Goal: Information Seeking & Learning: Learn about a topic

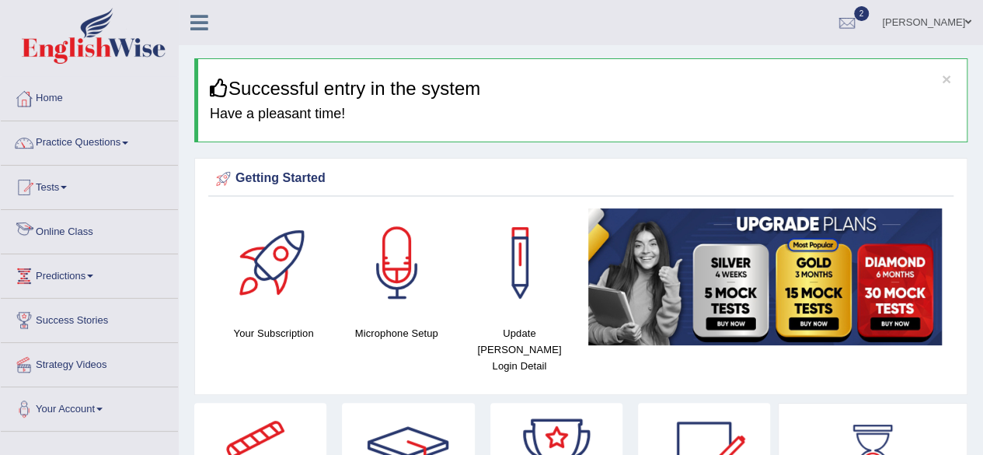
click at [80, 230] on link "Online Class" at bounding box center [89, 229] width 177 height 39
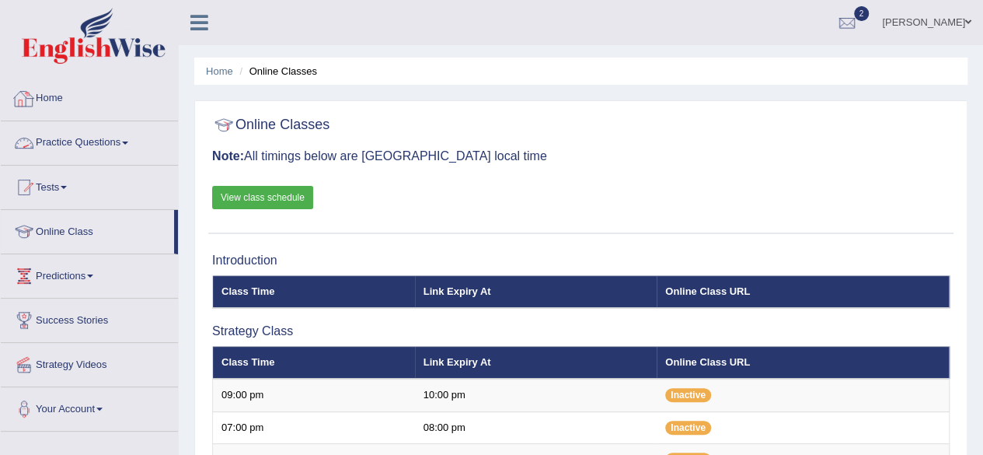
click at [117, 144] on link "Practice Questions" at bounding box center [89, 140] width 177 height 39
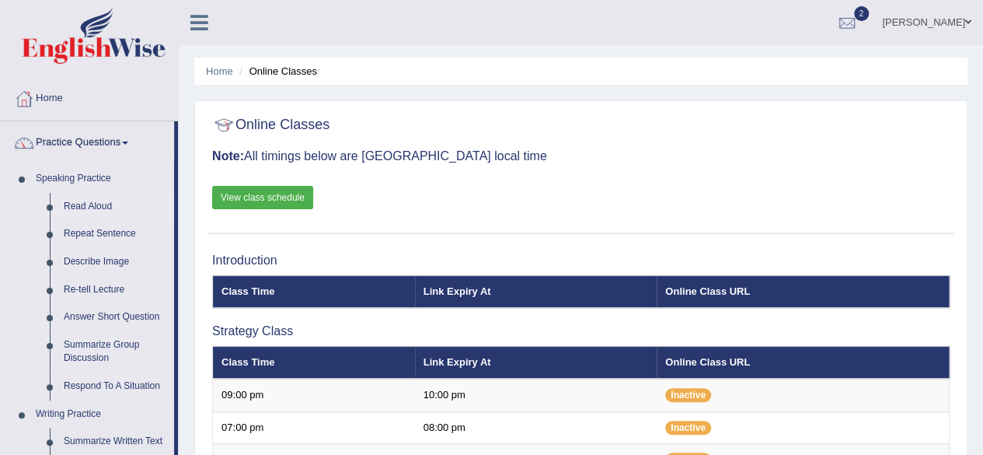
click at [74, 203] on link "Read Aloud" at bounding box center [115, 207] width 117 height 28
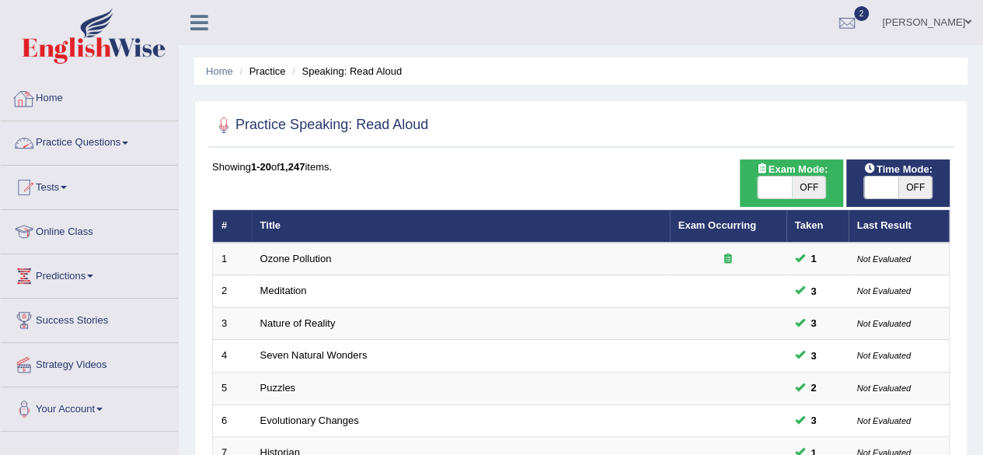
click at [124, 134] on link "Practice Questions" at bounding box center [89, 140] width 177 height 39
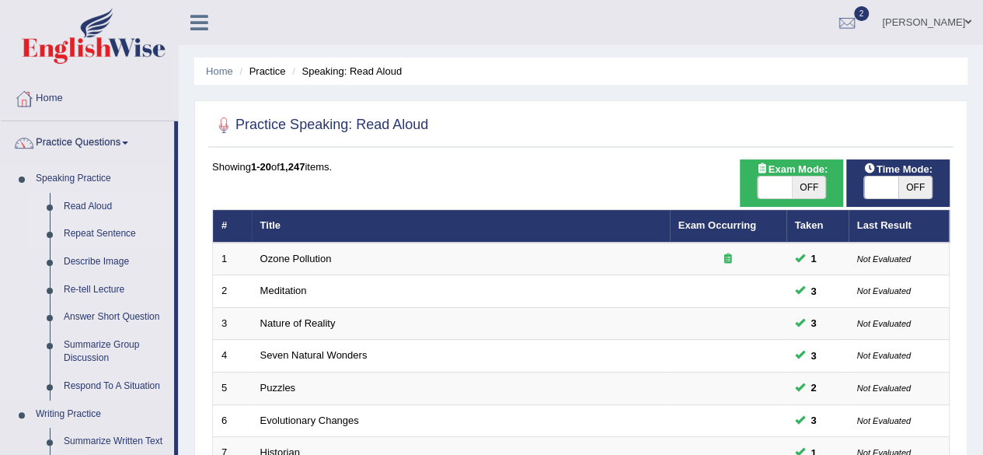
click at [97, 231] on link "Repeat Sentence" at bounding box center [115, 234] width 117 height 28
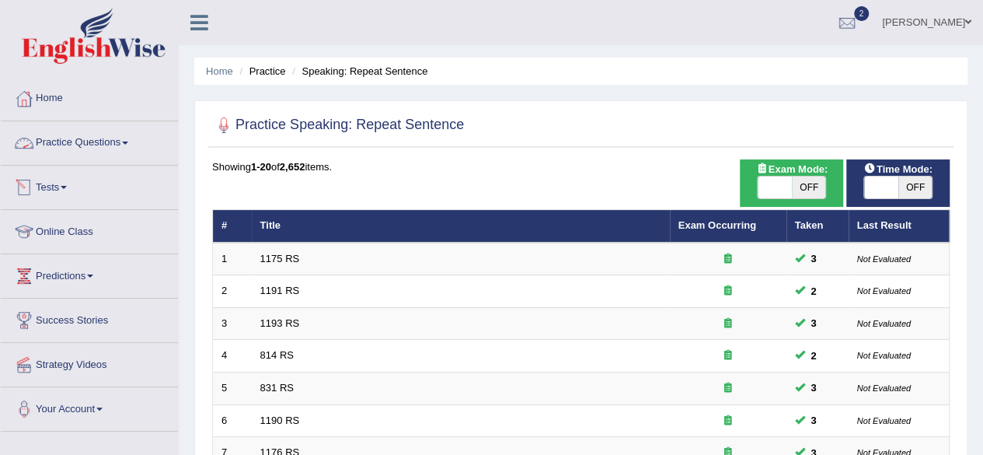
click at [117, 143] on link "Practice Questions" at bounding box center [89, 140] width 177 height 39
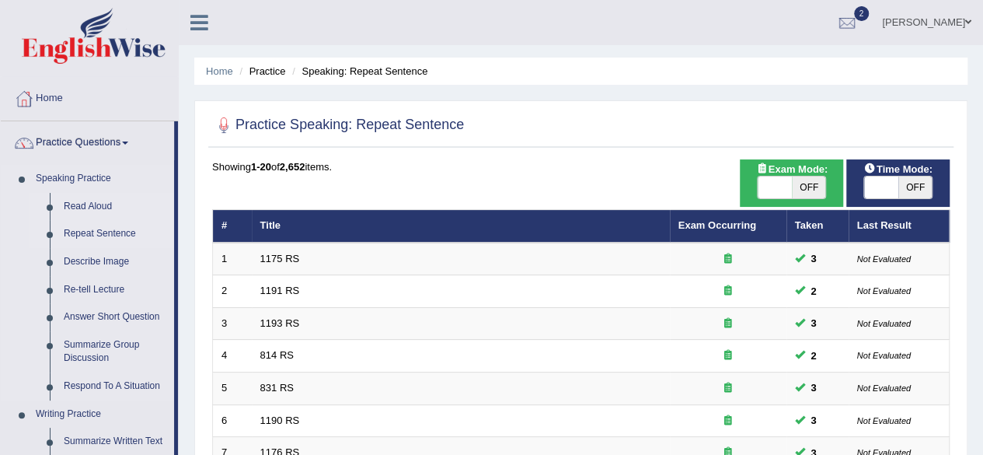
click at [95, 203] on link "Read Aloud" at bounding box center [115, 207] width 117 height 28
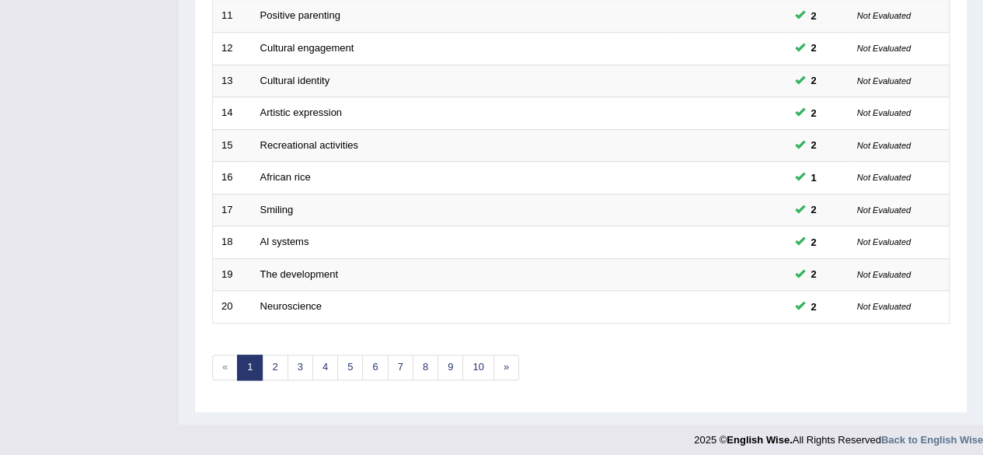
scroll to position [566, 0]
click at [478, 358] on link "10" at bounding box center [477, 367] width 31 height 26
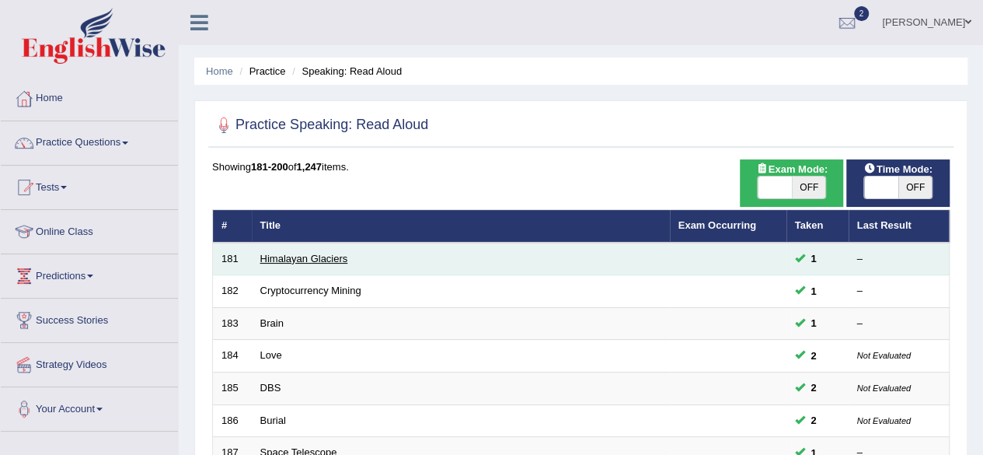
click at [319, 253] on link "Himalayan Glaciers" at bounding box center [304, 259] width 88 height 12
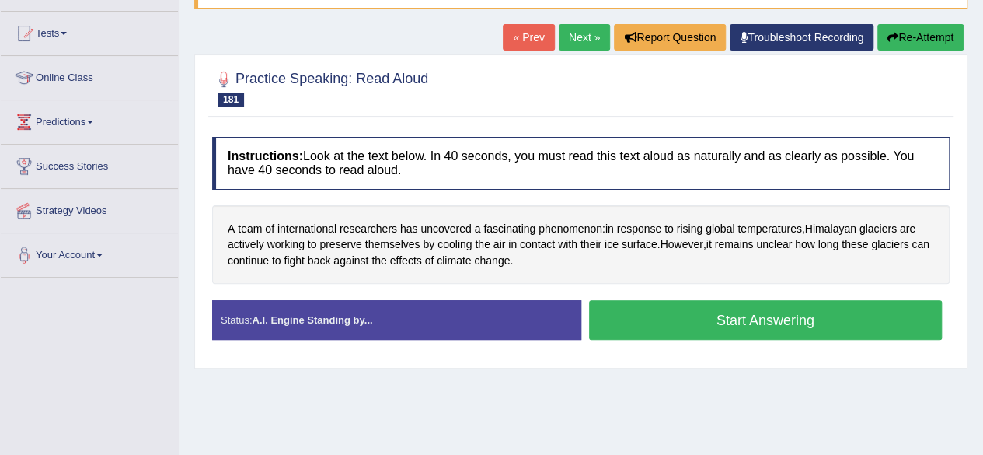
scroll to position [155, 0]
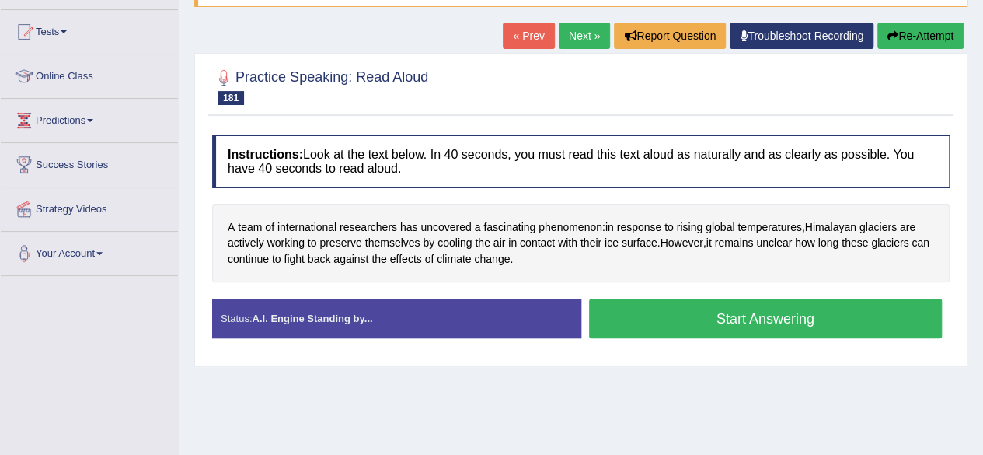
click at [746, 322] on button "Start Answering" at bounding box center [766, 318] width 354 height 40
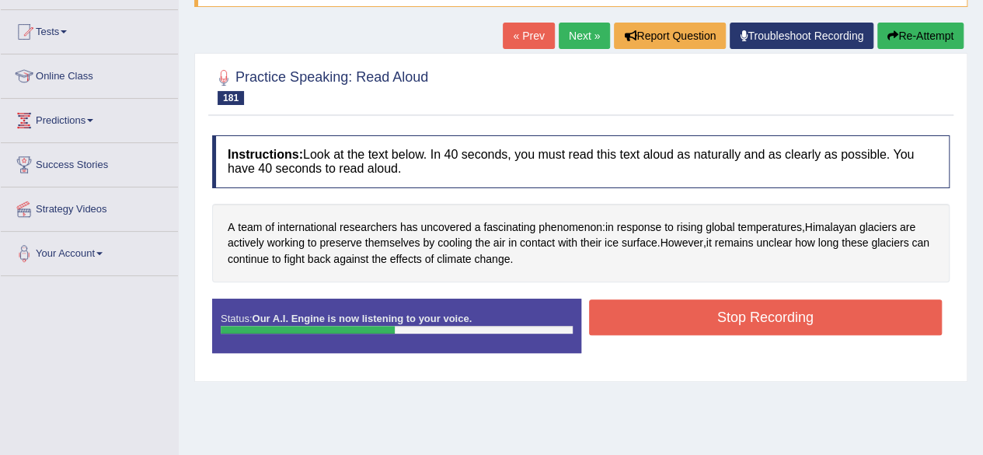
click at [746, 322] on button "Stop Recording" at bounding box center [766, 317] width 354 height 36
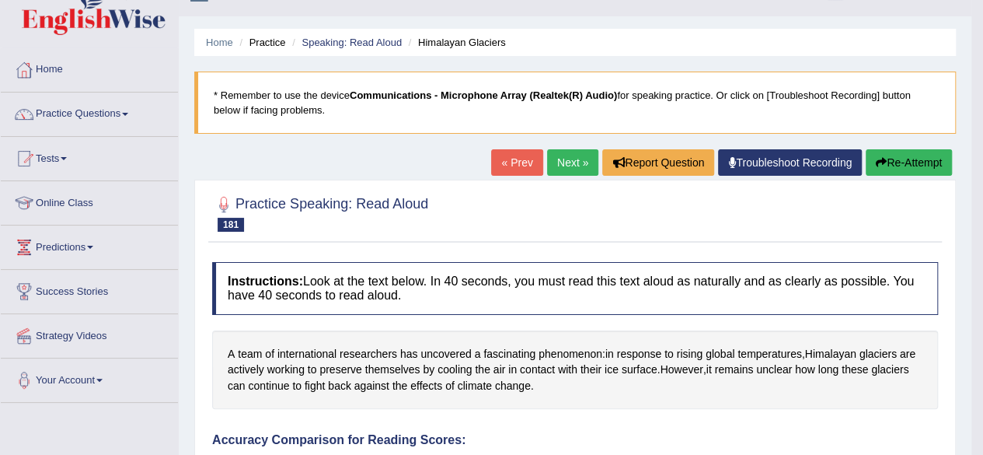
scroll to position [0, 0]
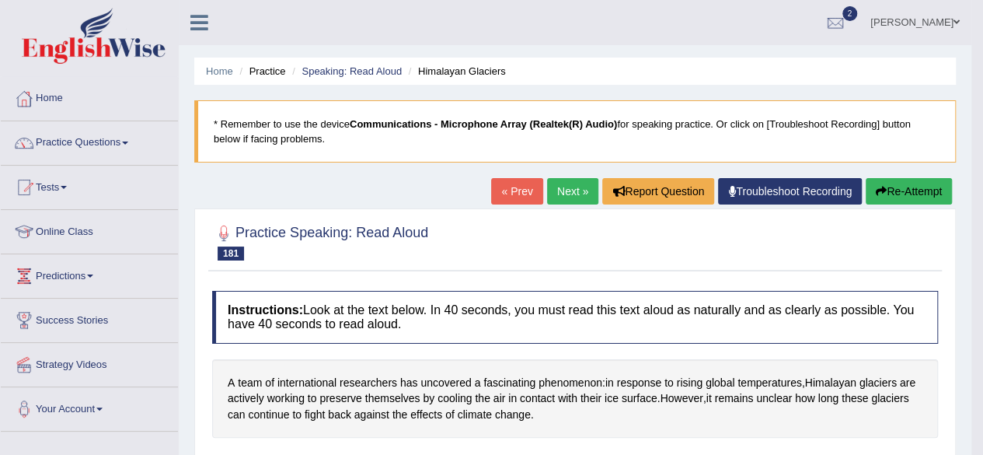
click at [566, 190] on link "Next »" at bounding box center [572, 191] width 51 height 26
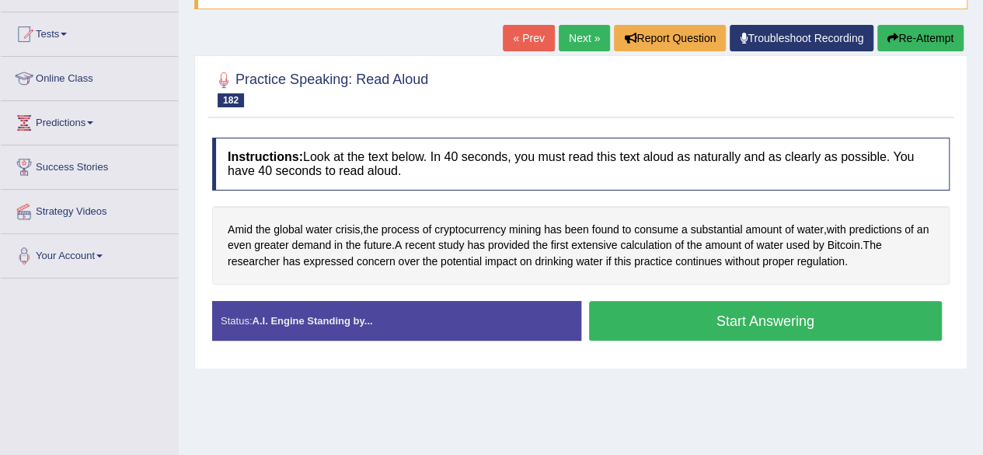
scroll to position [155, 0]
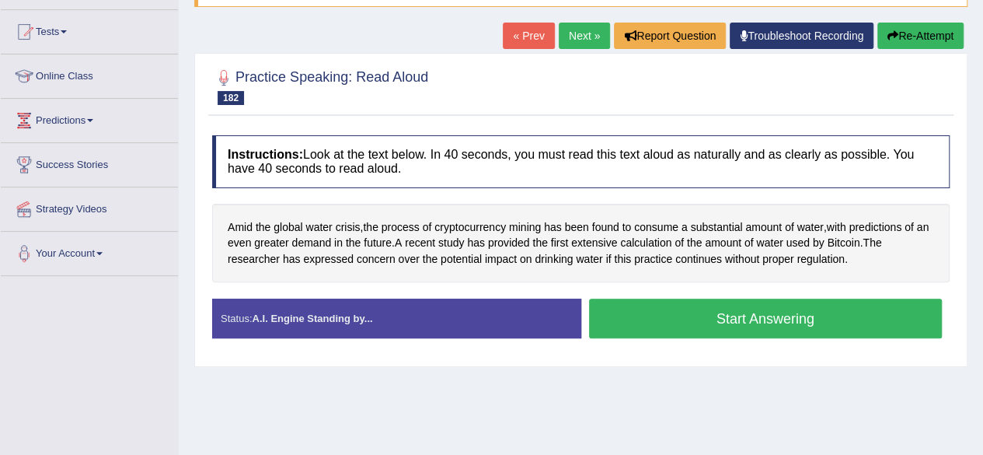
click at [691, 326] on button "Start Answering" at bounding box center [766, 318] width 354 height 40
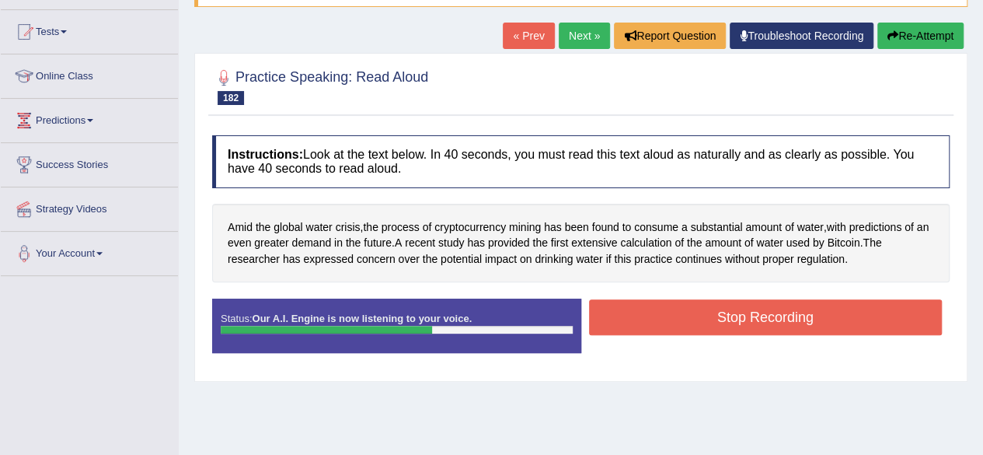
click at [691, 326] on button "Stop Recording" at bounding box center [766, 317] width 354 height 36
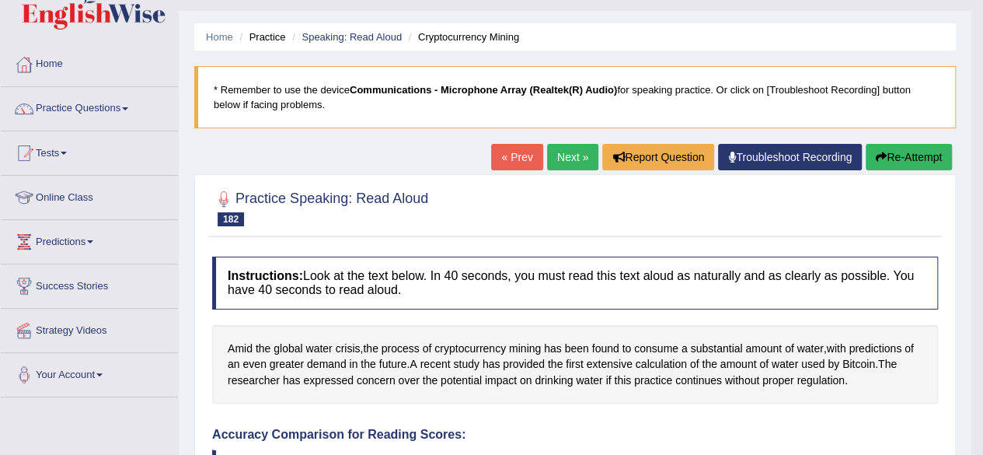
scroll to position [31, 0]
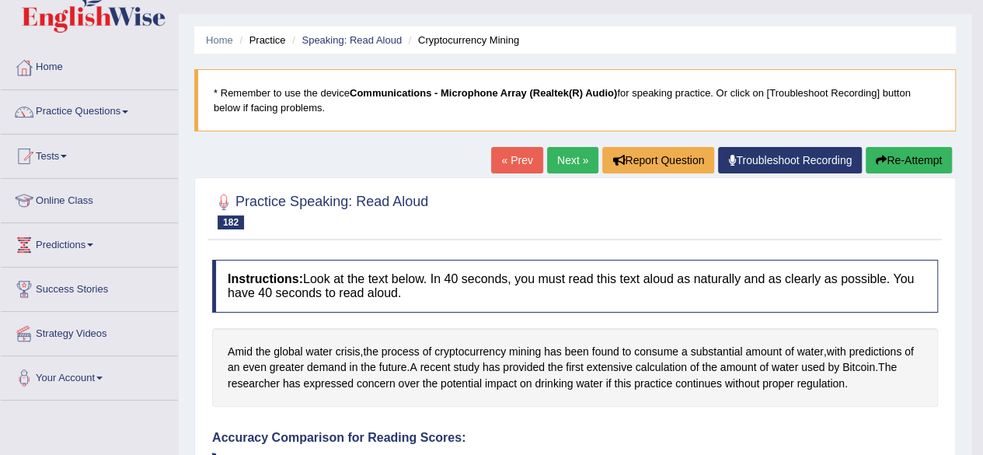
click at [553, 161] on link "Next »" at bounding box center [572, 160] width 51 height 26
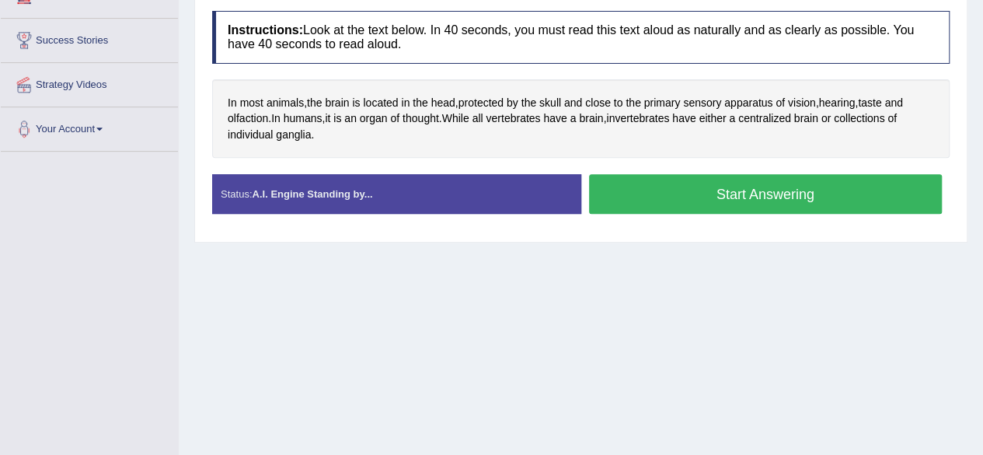
click at [706, 191] on button "Start Answering" at bounding box center [766, 194] width 354 height 40
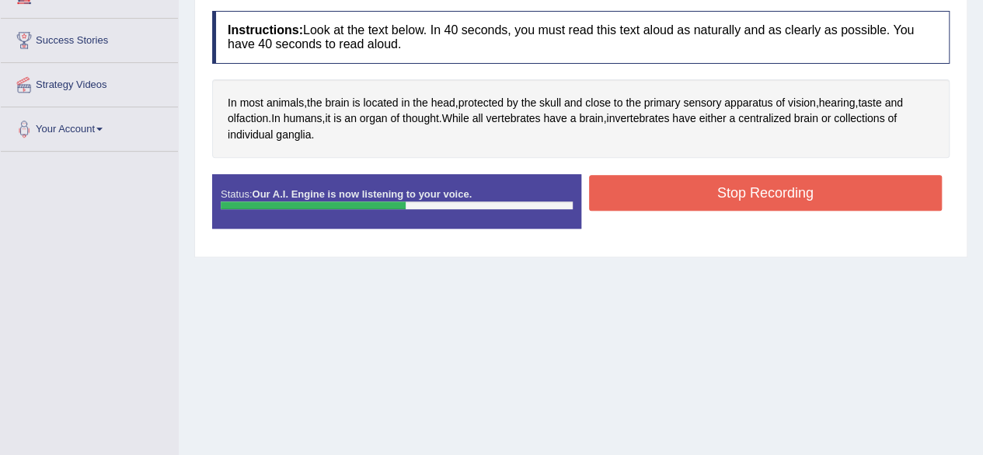
click at [706, 191] on button "Stop Recording" at bounding box center [766, 193] width 354 height 36
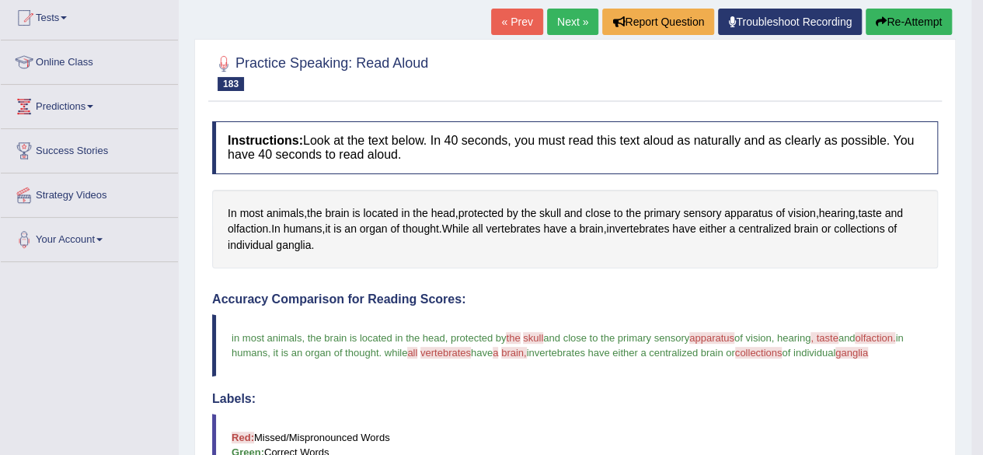
scroll to position [155, 0]
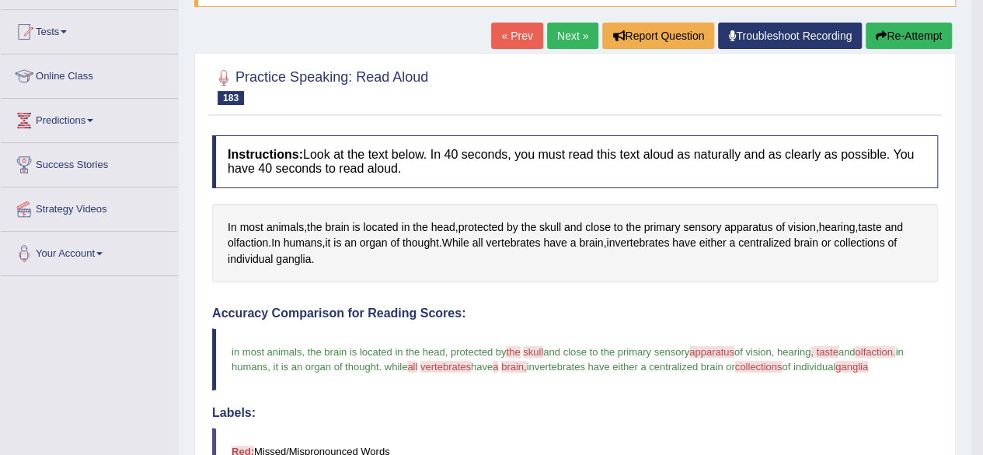
click at [567, 35] on link "Next »" at bounding box center [572, 36] width 51 height 26
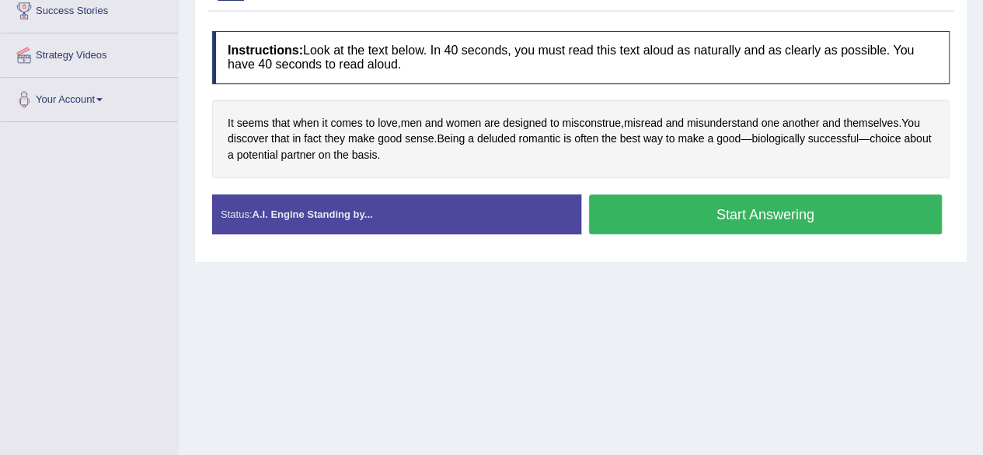
scroll to position [311, 0]
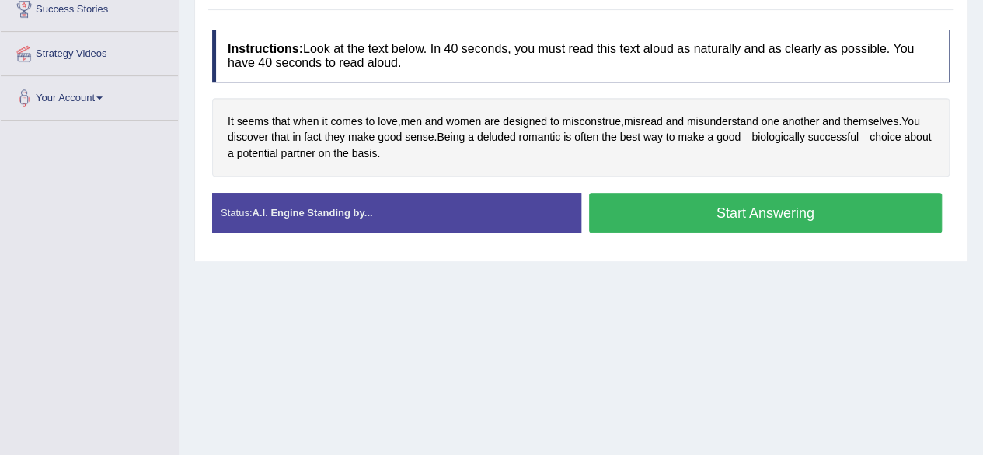
click at [747, 219] on button "Start Answering" at bounding box center [766, 213] width 354 height 40
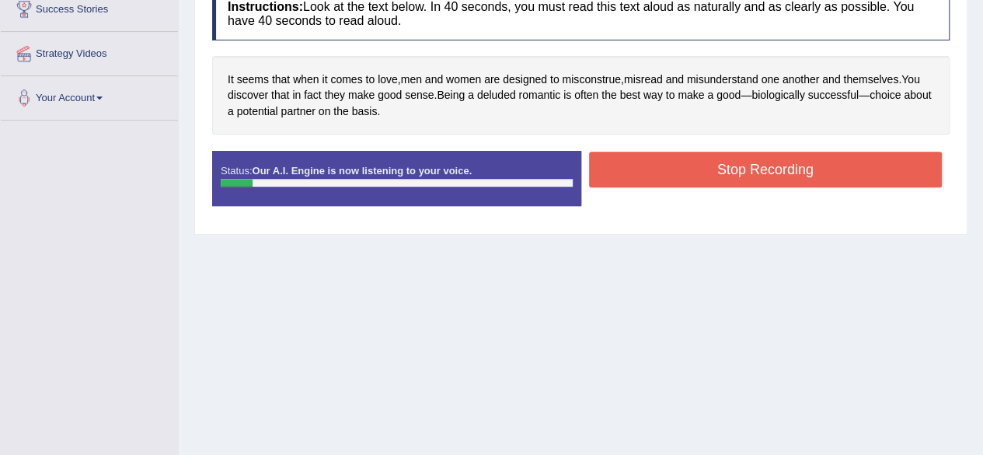
click at [747, 165] on button "Stop Recording" at bounding box center [766, 170] width 354 height 36
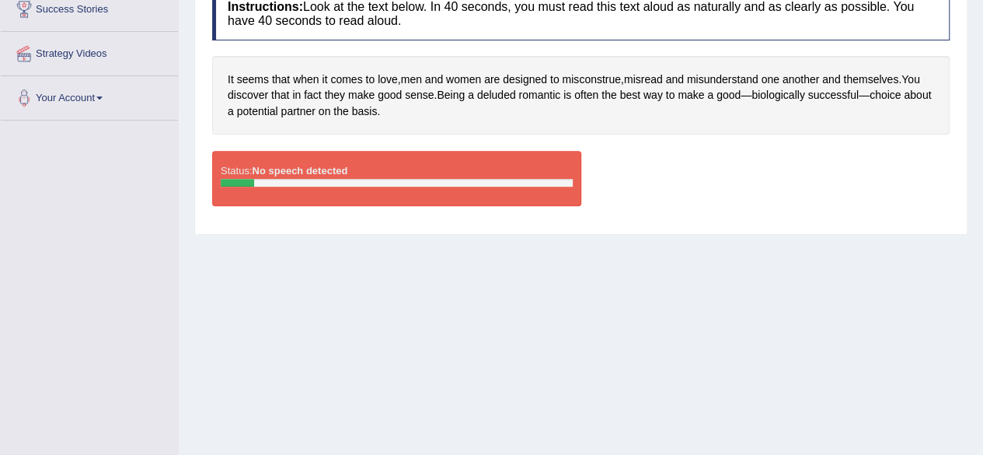
scroll to position [0, 0]
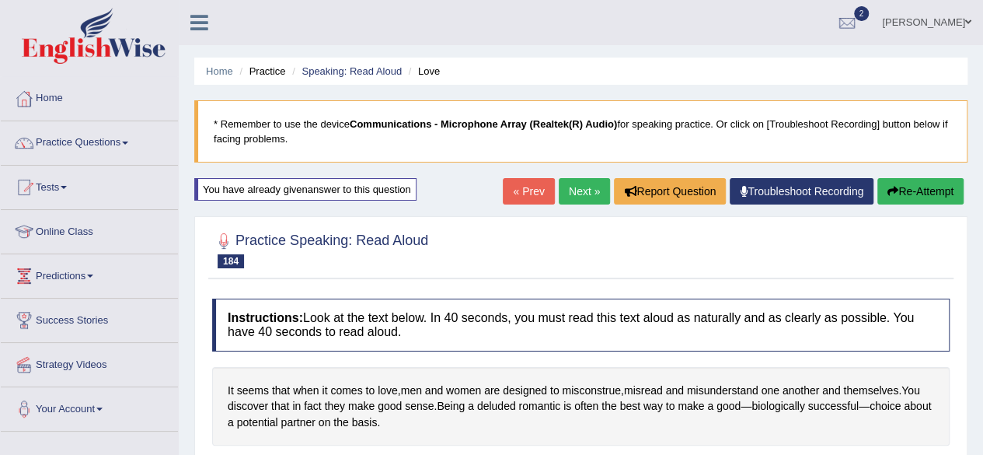
click at [928, 197] on button "Re-Attempt" at bounding box center [920, 191] width 86 height 26
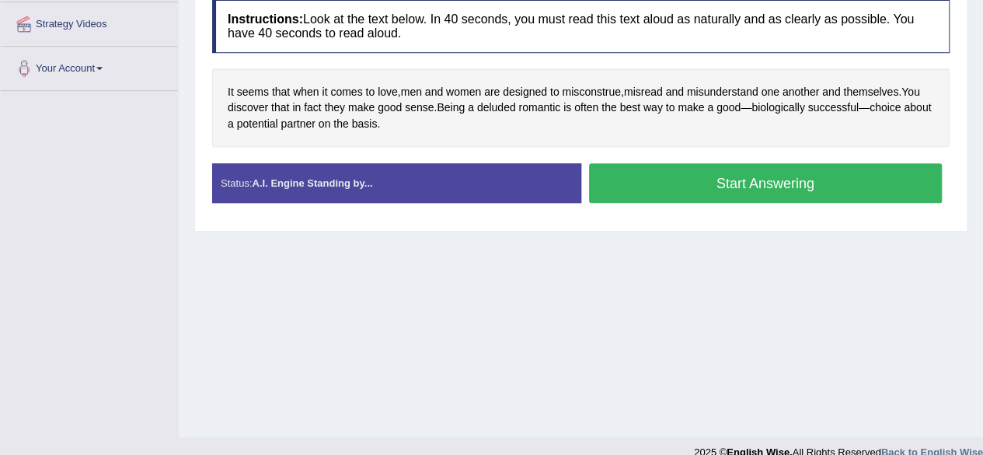
scroll to position [342, 0]
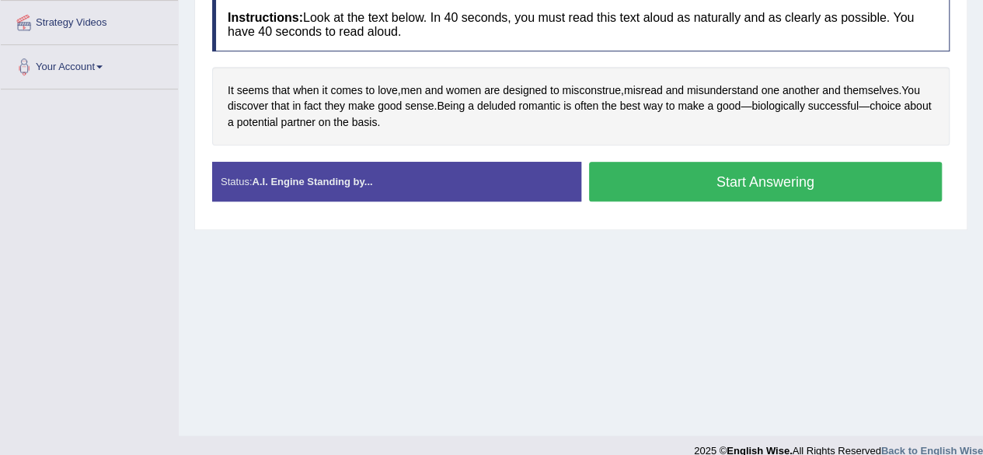
click at [838, 175] on button "Start Answering" at bounding box center [766, 182] width 354 height 40
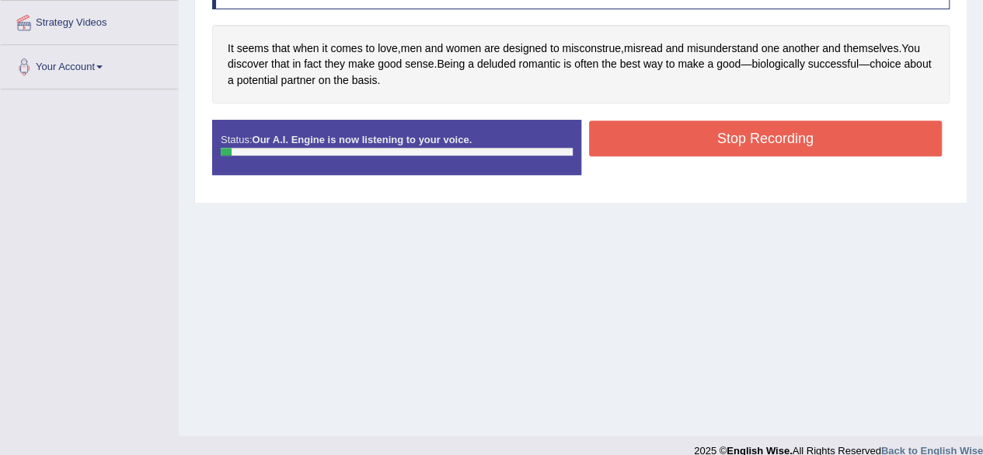
click at [827, 141] on button "Stop Recording" at bounding box center [766, 138] width 354 height 36
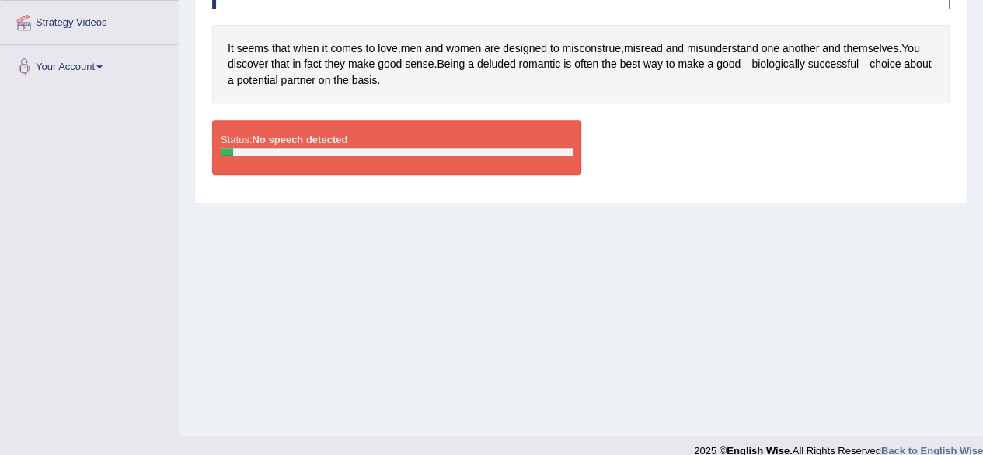
click at [827, 141] on div "Status: No speech detected Start Answering Stop Recording" at bounding box center [580, 155] width 737 height 70
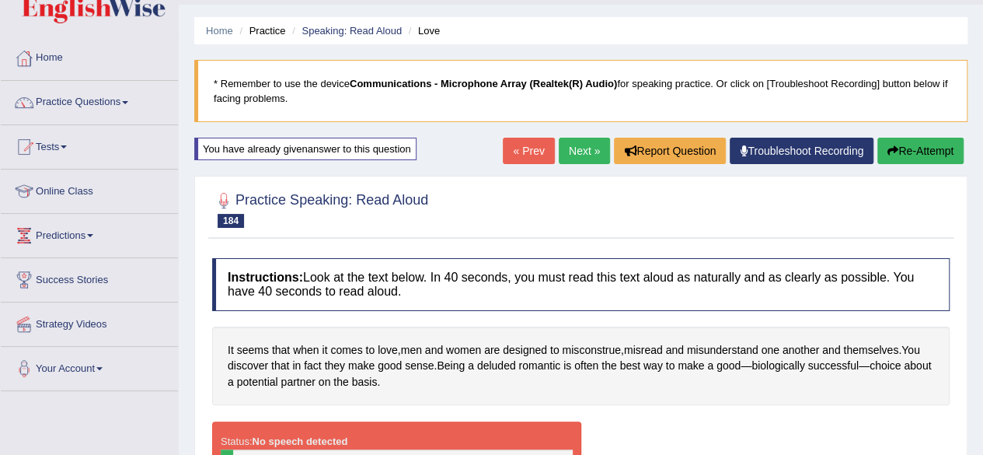
scroll to position [30, 0]
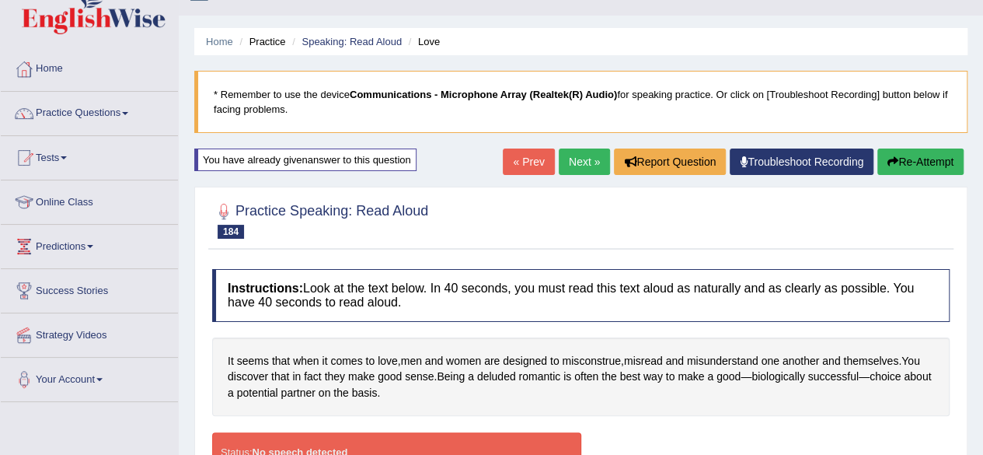
click at [914, 159] on button "Re-Attempt" at bounding box center [920, 161] width 86 height 26
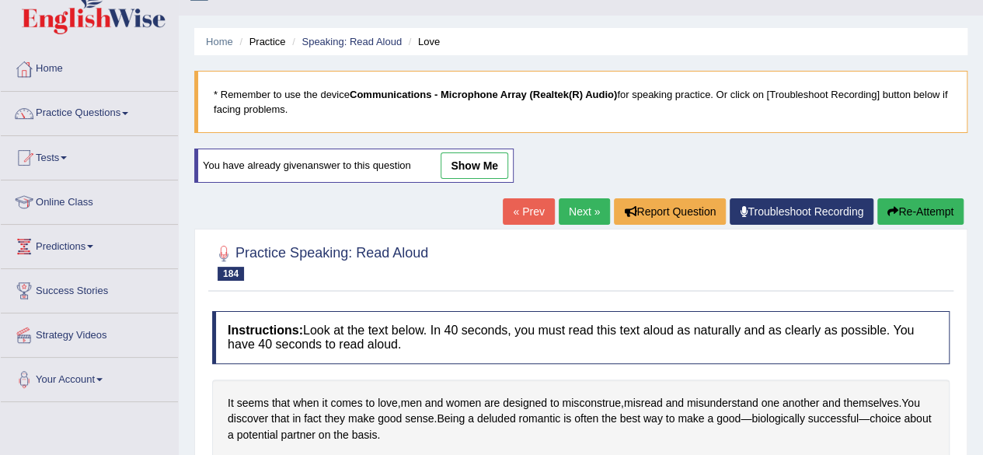
scroll to position [361, 0]
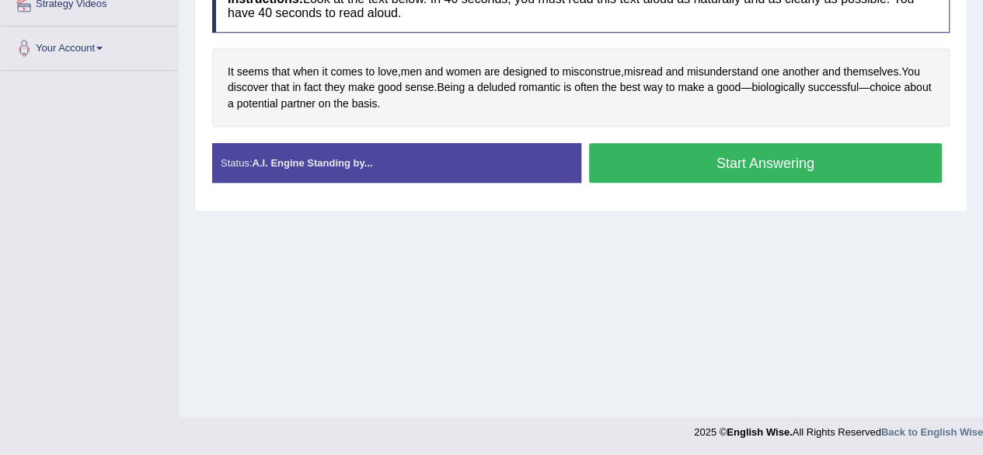
click at [803, 169] on button "Start Answering" at bounding box center [766, 163] width 354 height 40
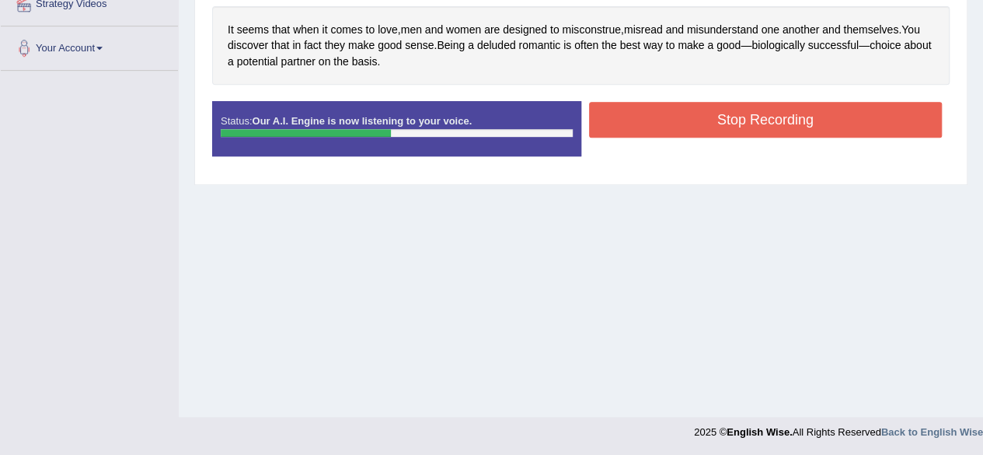
click at [785, 120] on button "Stop Recording" at bounding box center [766, 120] width 354 height 36
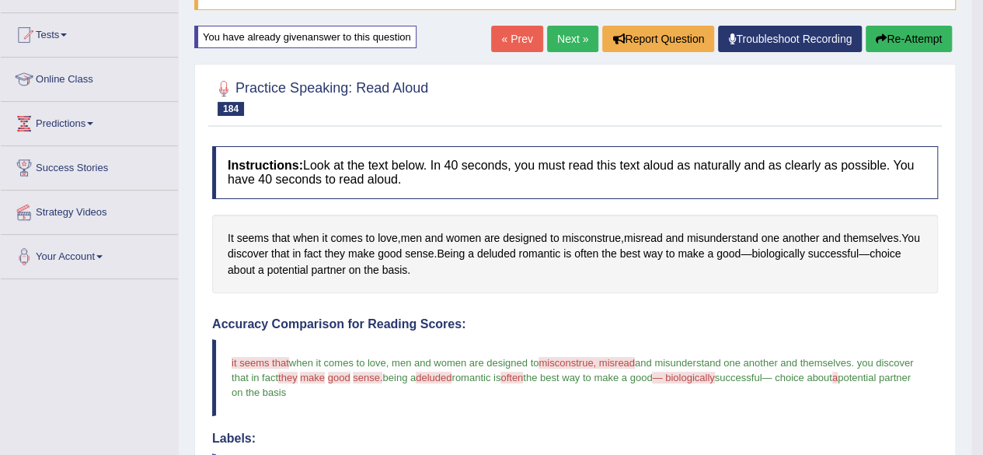
scroll to position [143, 0]
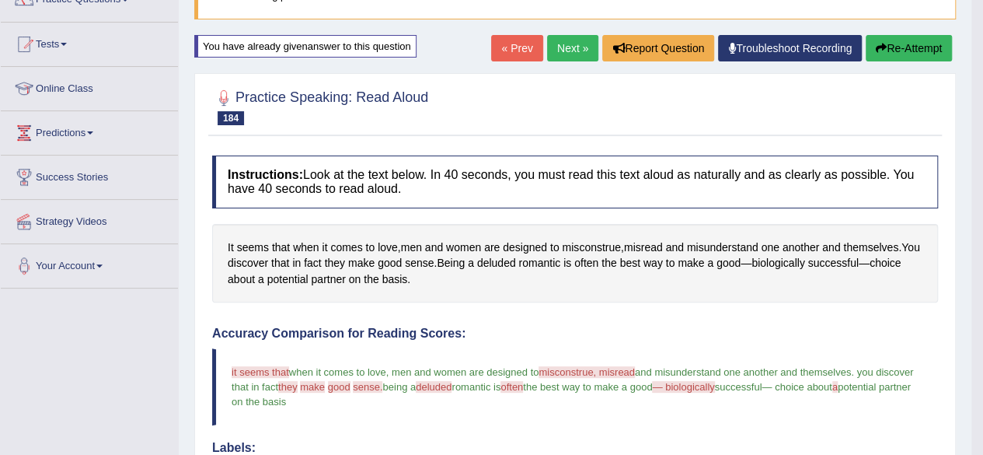
click at [554, 49] on link "Next »" at bounding box center [572, 48] width 51 height 26
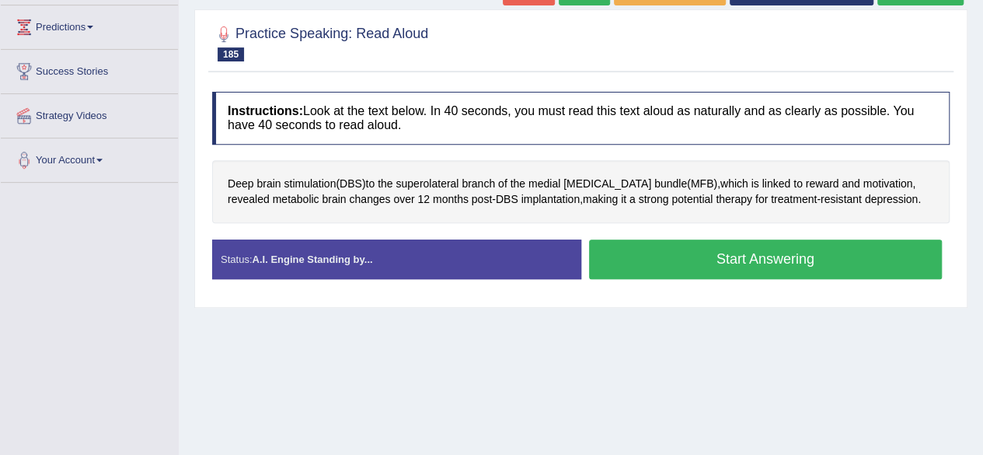
click at [838, 250] on button "Start Answering" at bounding box center [766, 259] width 354 height 40
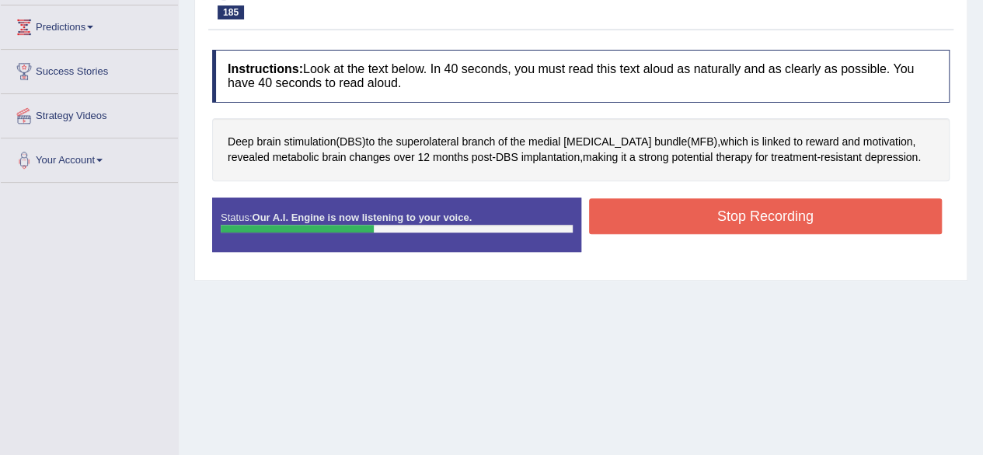
click at [821, 214] on button "Stop Recording" at bounding box center [766, 216] width 354 height 36
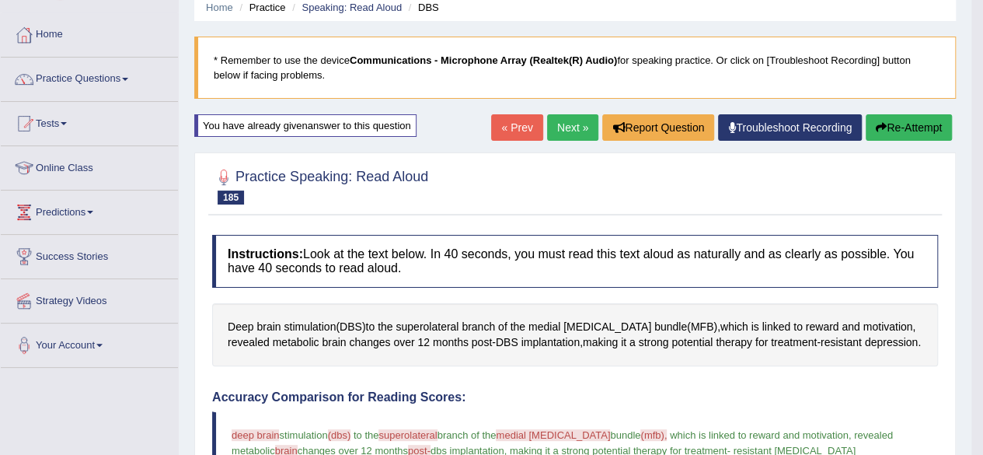
scroll to position [62, 0]
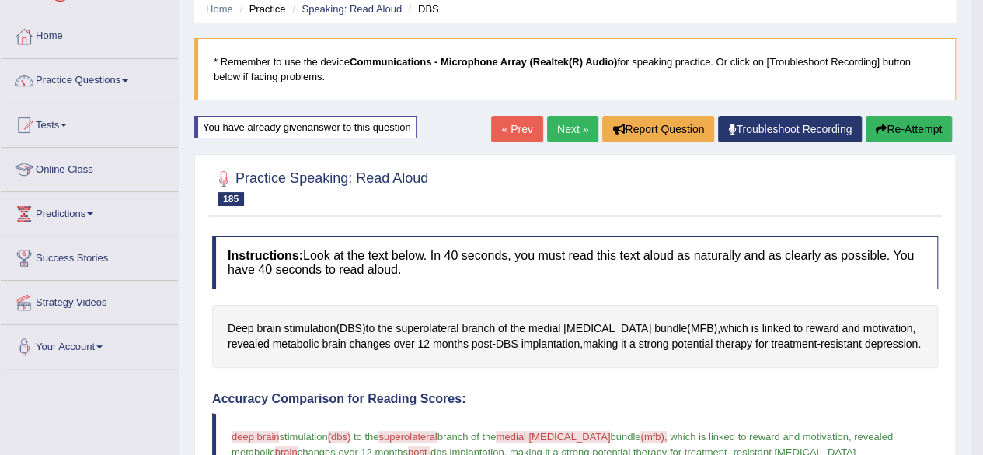
click at [566, 124] on link "Next »" at bounding box center [572, 129] width 51 height 26
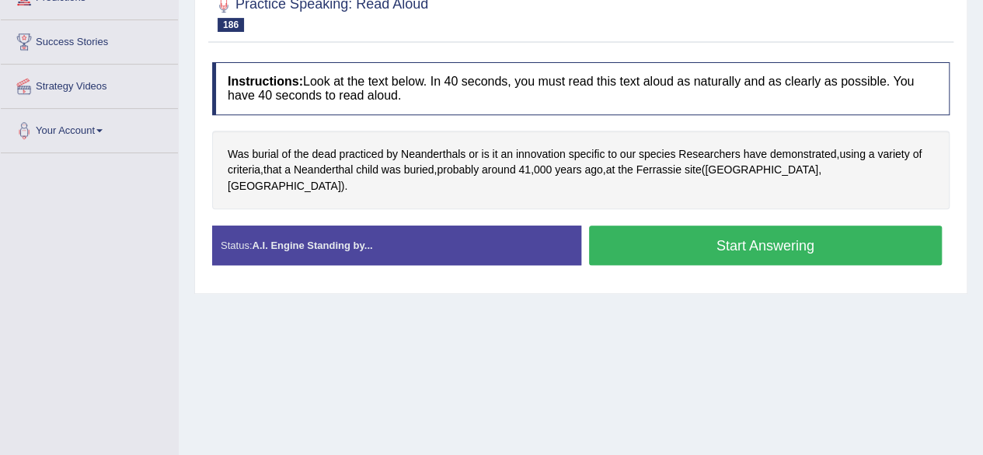
scroll to position [280, 0]
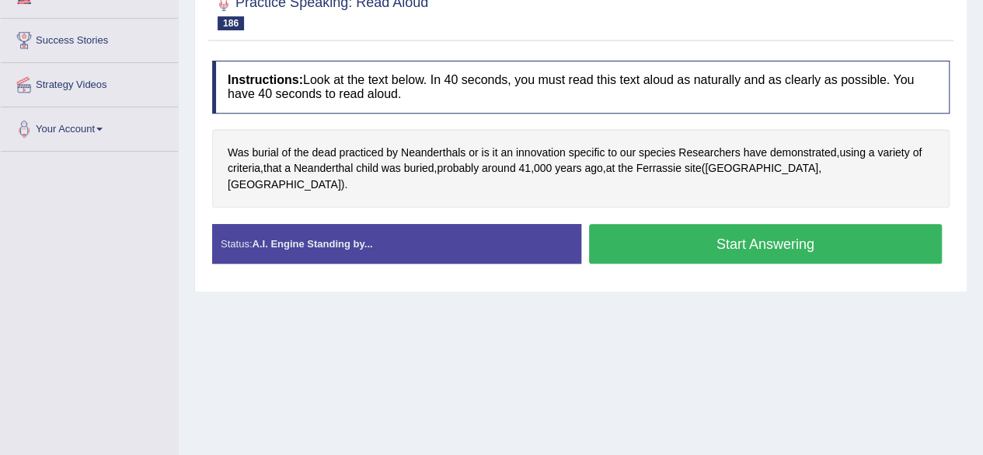
click at [747, 232] on button "Start Answering" at bounding box center [766, 244] width 354 height 40
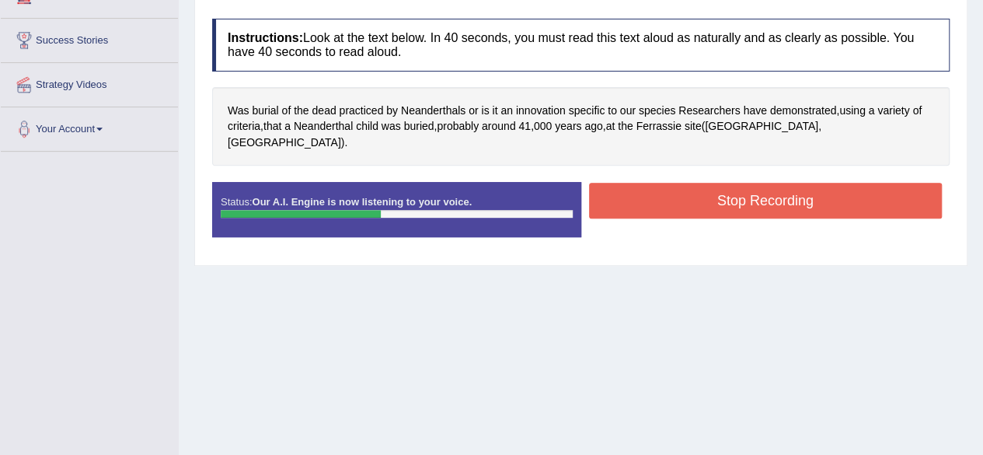
click at [794, 190] on button "Stop Recording" at bounding box center [766, 201] width 354 height 36
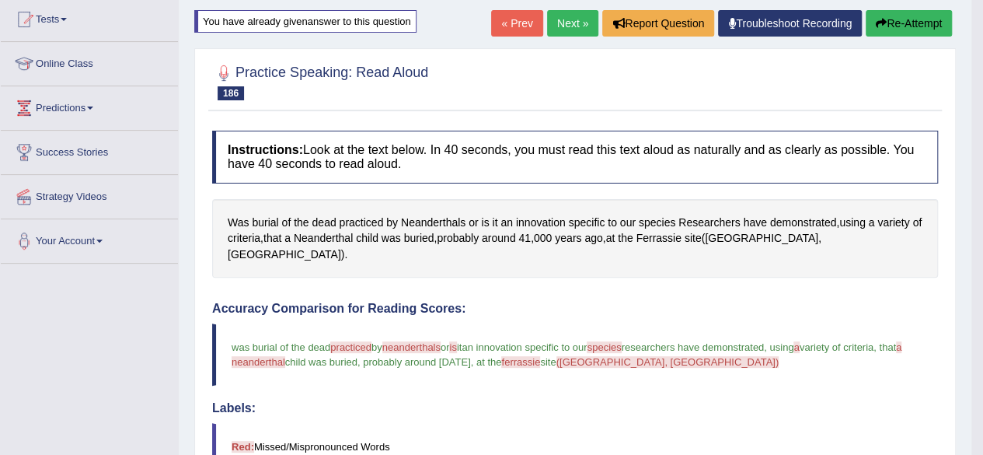
scroll to position [0, 0]
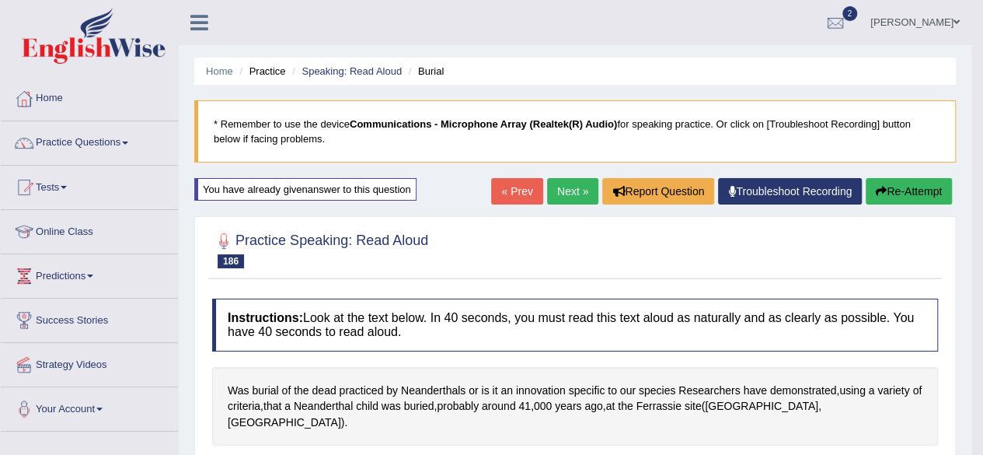
click at [555, 190] on link "Next »" at bounding box center [572, 191] width 51 height 26
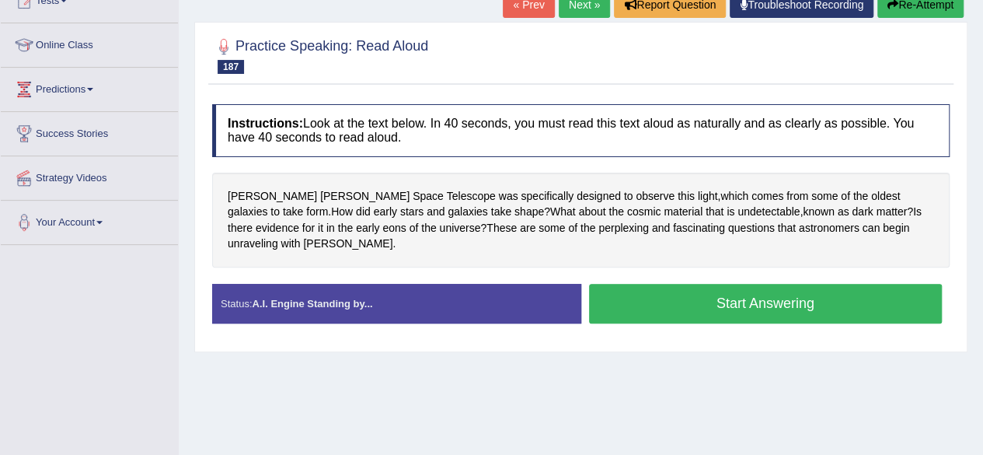
click at [688, 291] on button "Start Answering" at bounding box center [766, 304] width 354 height 40
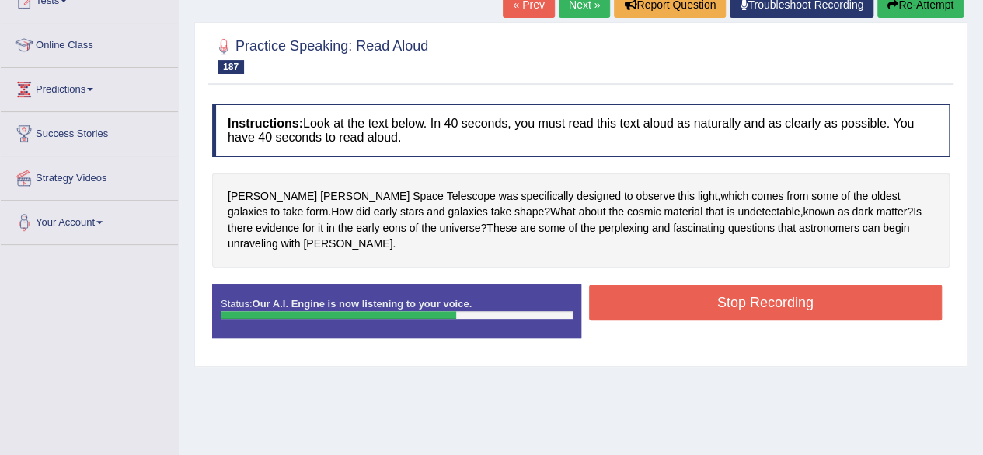
click at [688, 291] on button "Stop Recording" at bounding box center [766, 302] width 354 height 36
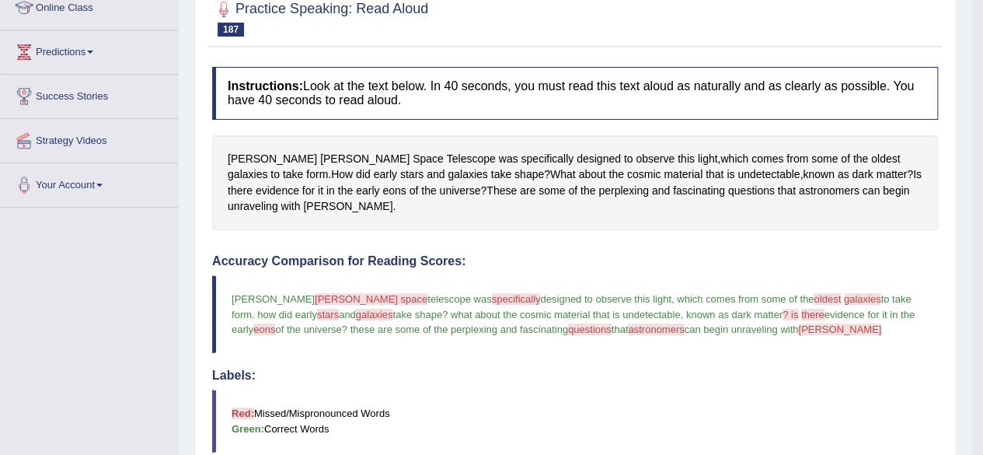
scroll to position [181, 0]
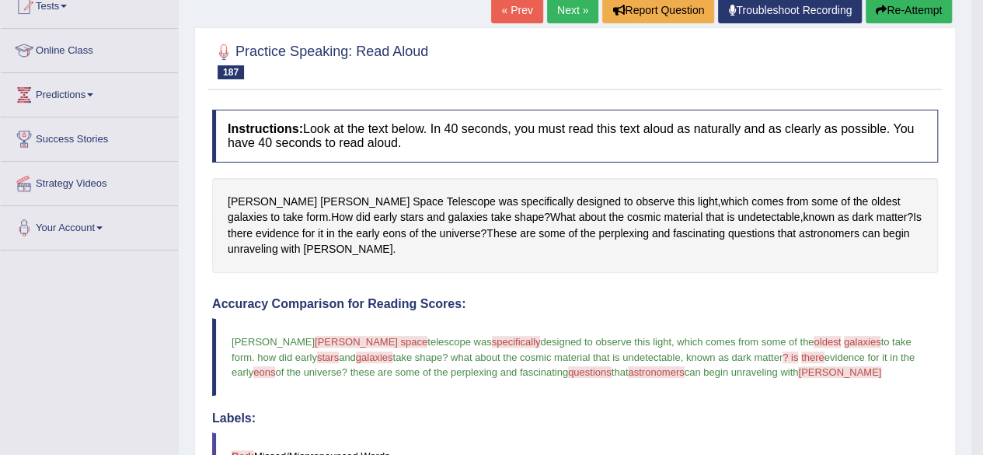
click at [567, 16] on link "Next »" at bounding box center [572, 10] width 51 height 26
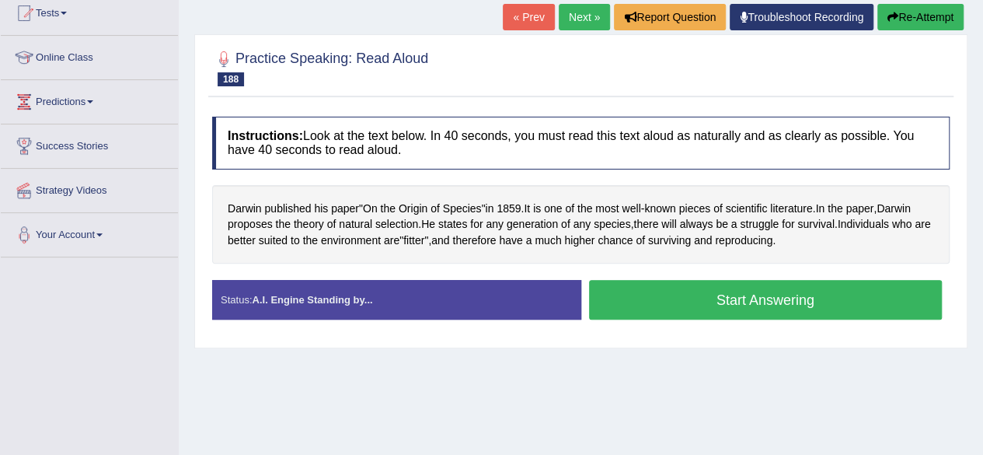
scroll to position [186, 0]
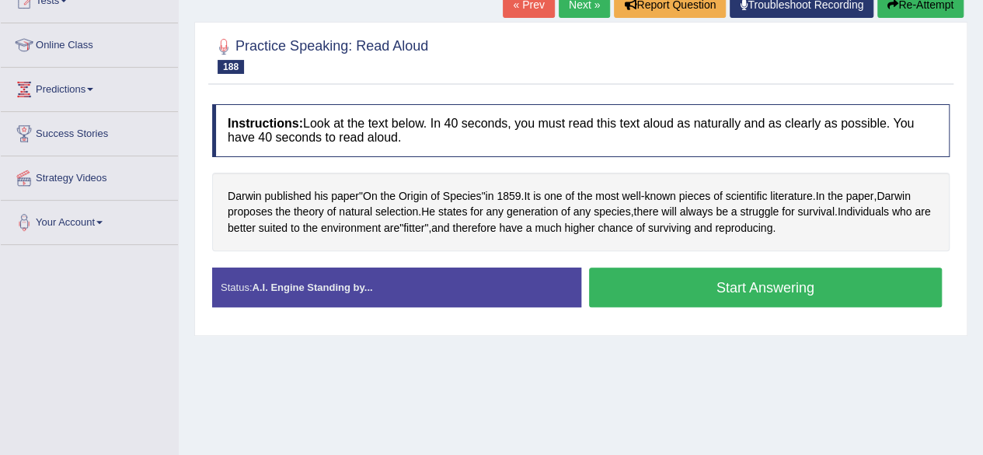
click at [726, 284] on button "Start Answering" at bounding box center [766, 287] width 354 height 40
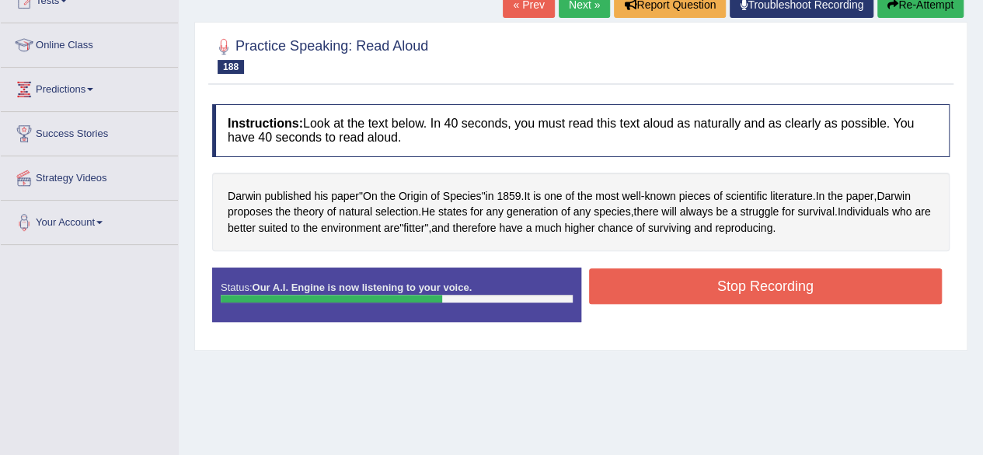
click at [726, 284] on button "Stop Recording" at bounding box center [766, 286] width 354 height 36
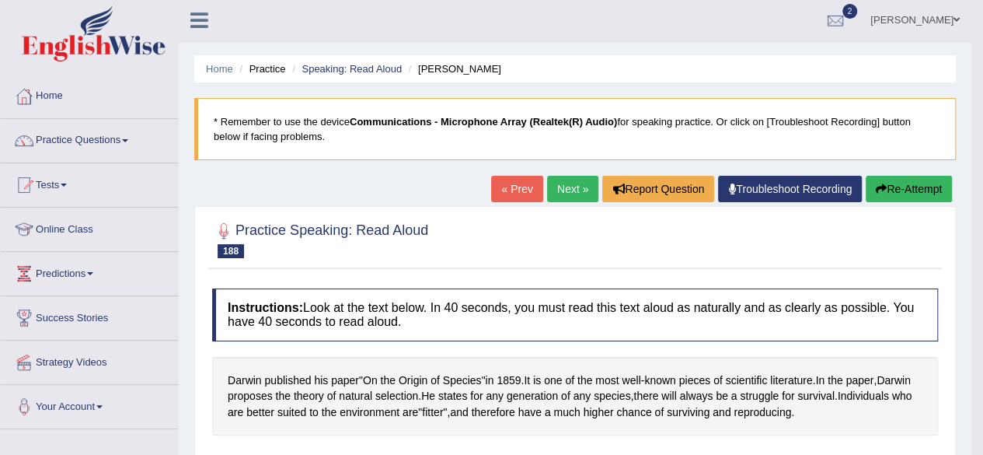
scroll to position [0, 0]
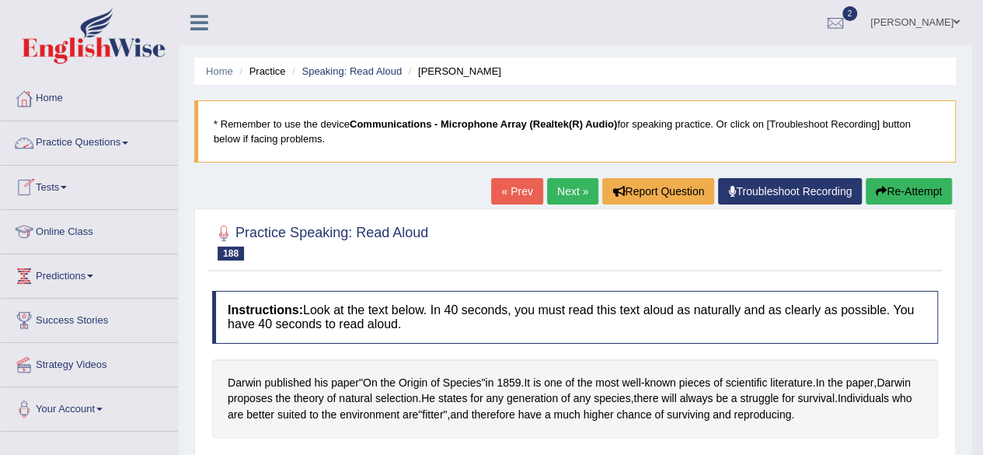
click at [96, 141] on link "Practice Questions" at bounding box center [89, 140] width 177 height 39
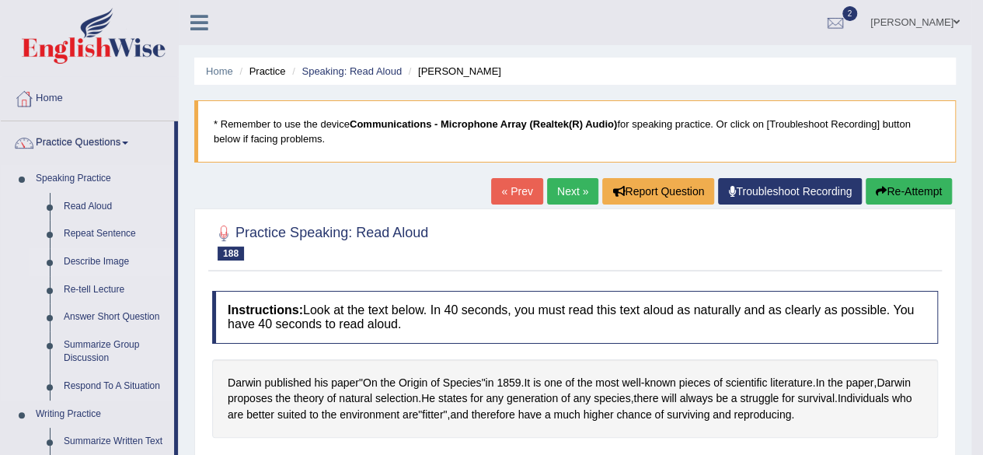
click at [114, 264] on link "Describe Image" at bounding box center [115, 262] width 117 height 28
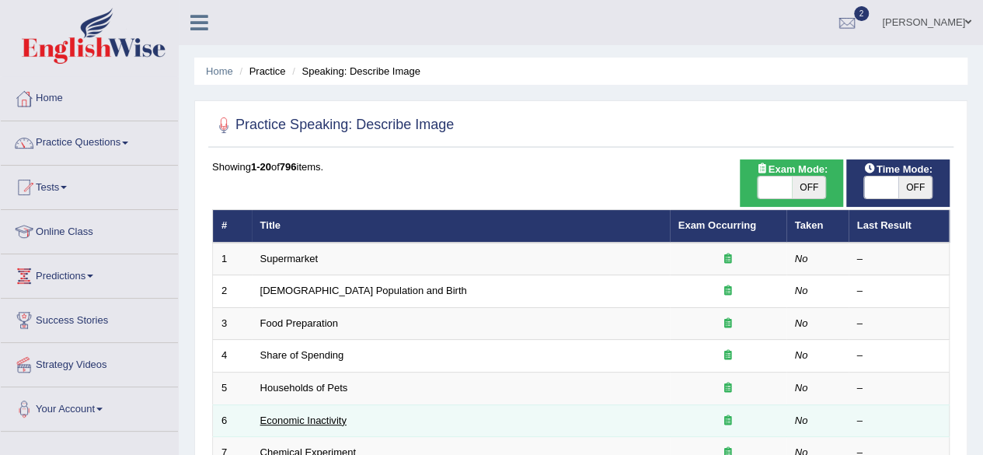
click at [326, 414] on link "Economic Inactivity" at bounding box center [303, 420] width 86 height 12
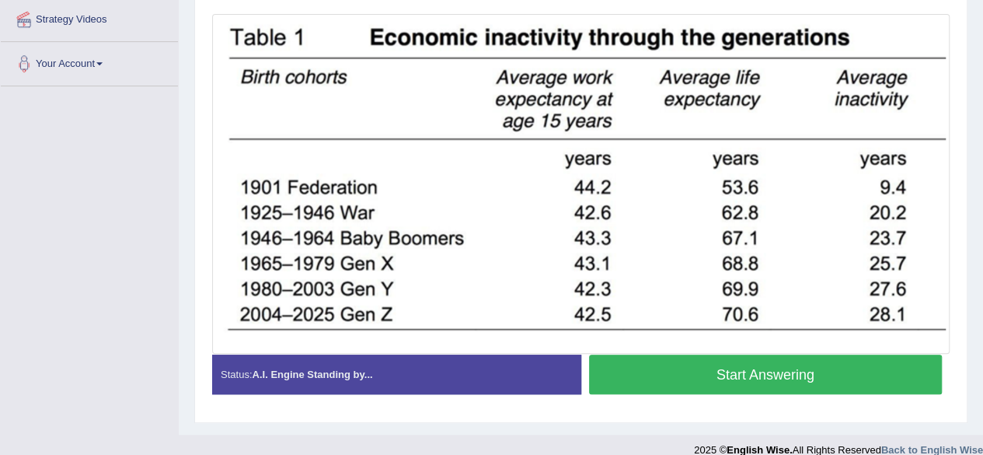
scroll to position [346, 0]
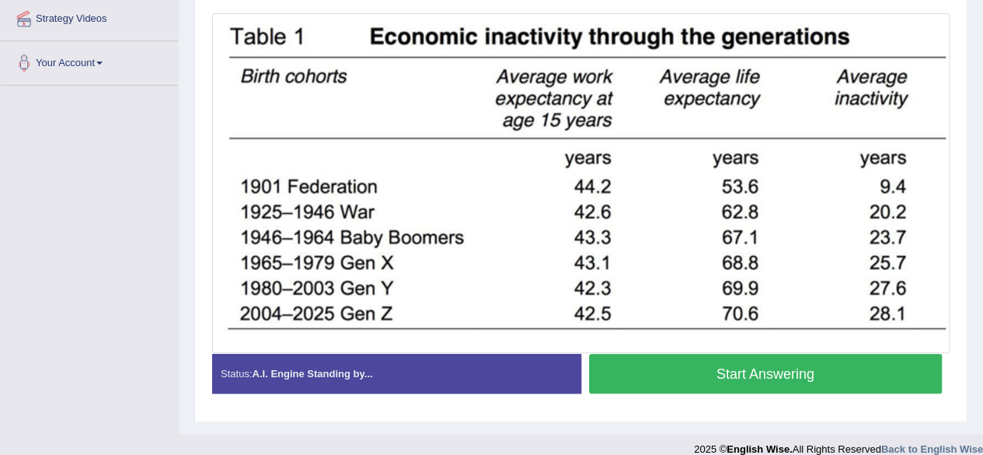
click at [753, 370] on button "Start Answering" at bounding box center [766, 374] width 354 height 40
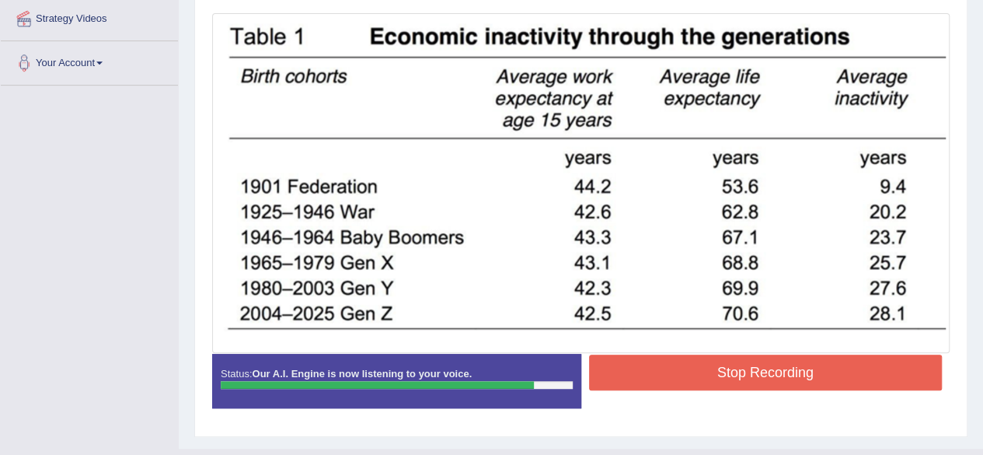
click at [753, 370] on button "Stop Recording" at bounding box center [766, 372] width 354 height 36
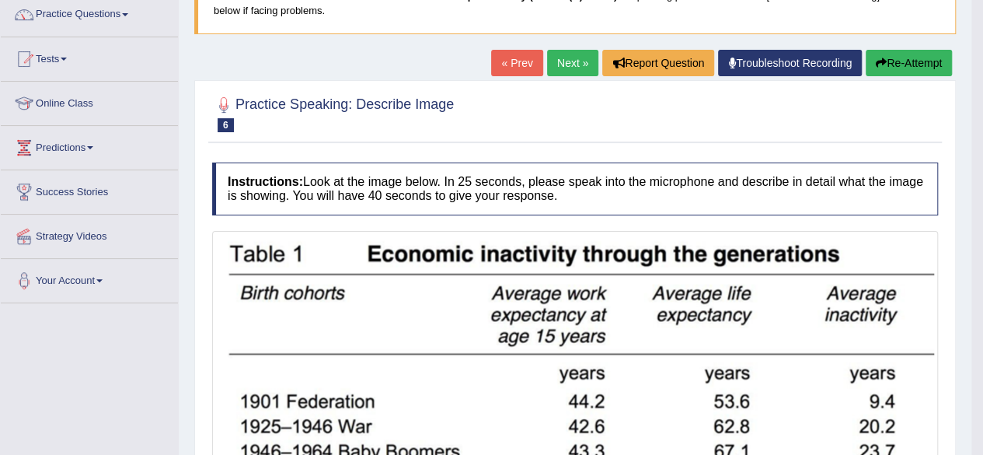
scroll to position [97, 0]
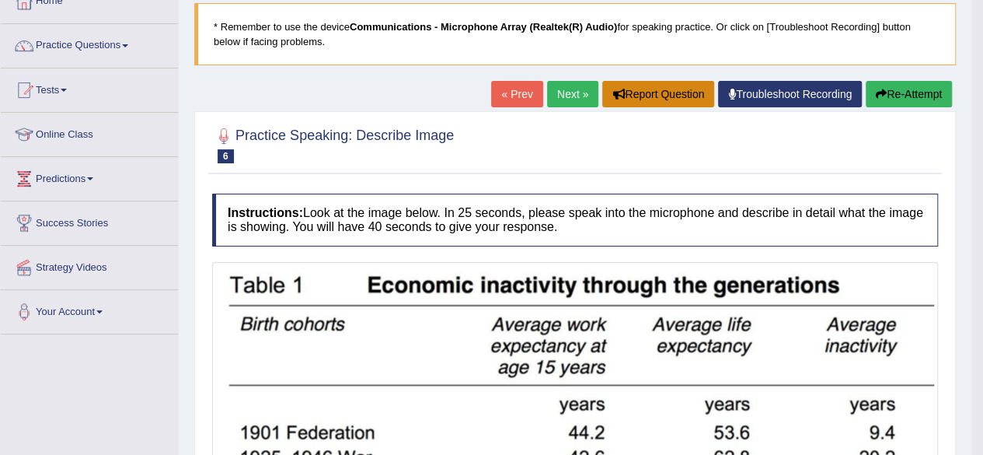
click at [679, 94] on button "Report Question" at bounding box center [658, 94] width 112 height 26
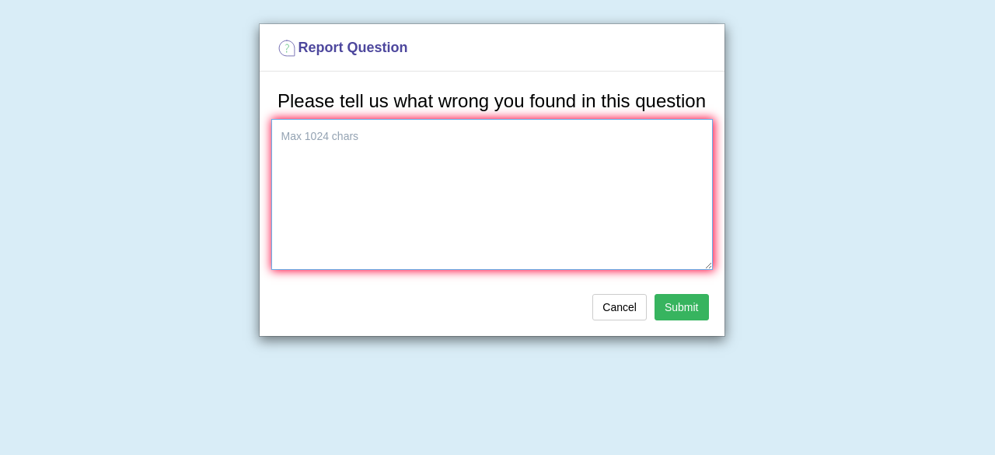
click at [455, 147] on textarea at bounding box center [491, 194] width 441 height 151
click at [314, 135] on textarea "i found this question" at bounding box center [491, 194] width 441 height 151
click at [373, 134] on textarea "i find this question" at bounding box center [491, 194] width 441 height 151
type textarea "i find this question answer"
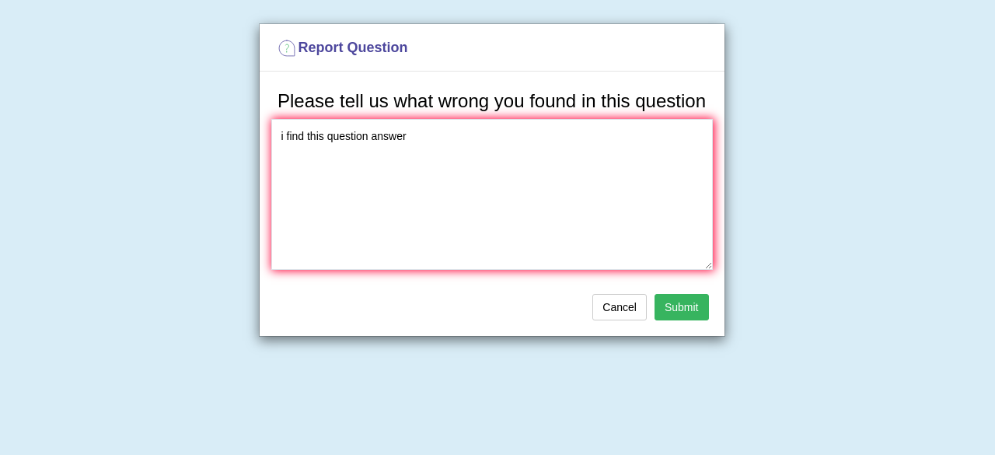
click at [681, 299] on button "Submit" at bounding box center [681, 307] width 54 height 26
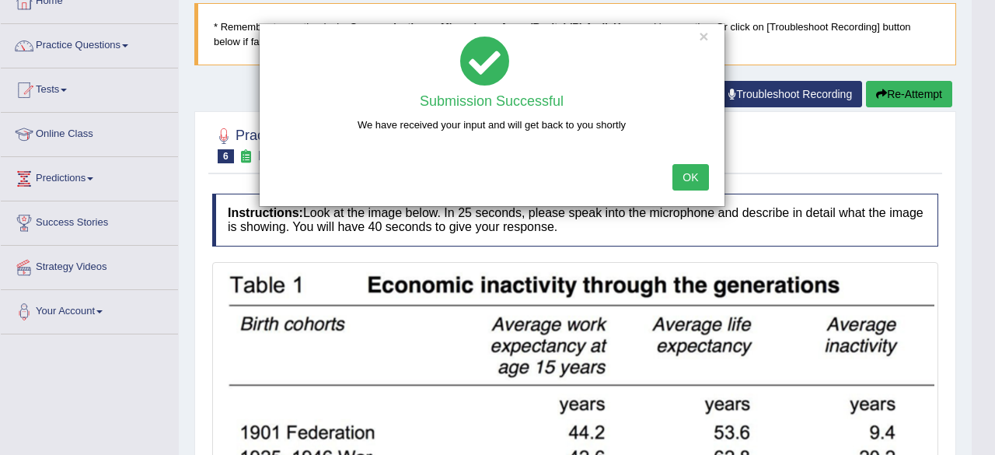
click at [682, 170] on button "OK" at bounding box center [690, 177] width 36 height 26
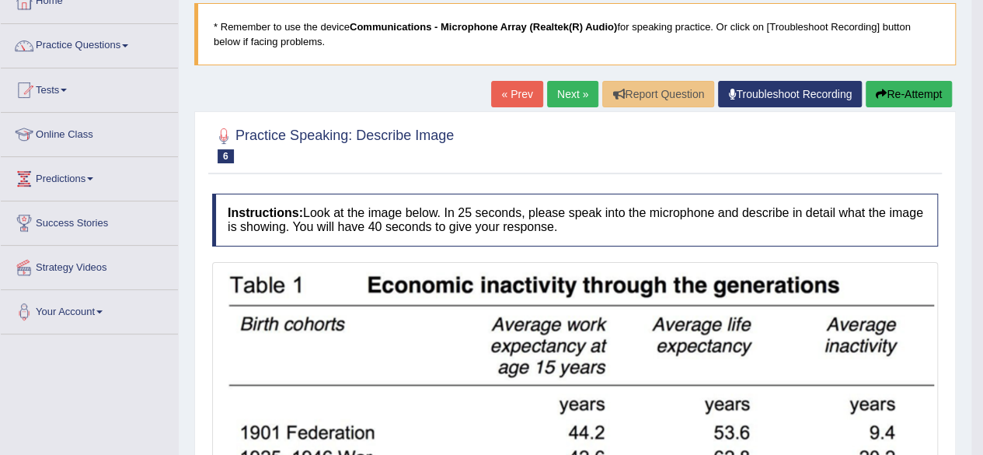
click at [563, 91] on link "Next »" at bounding box center [572, 94] width 51 height 26
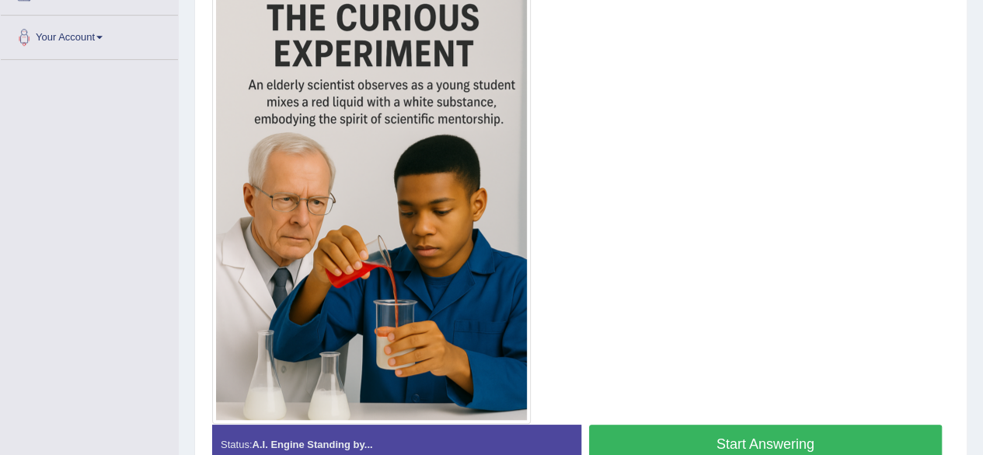
scroll to position [374, 0]
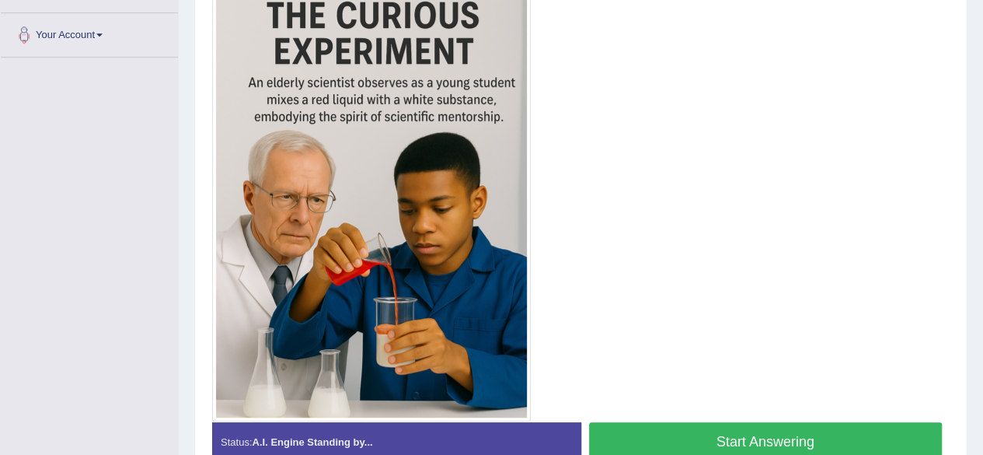
click at [742, 430] on button "Start Answering" at bounding box center [766, 442] width 354 height 40
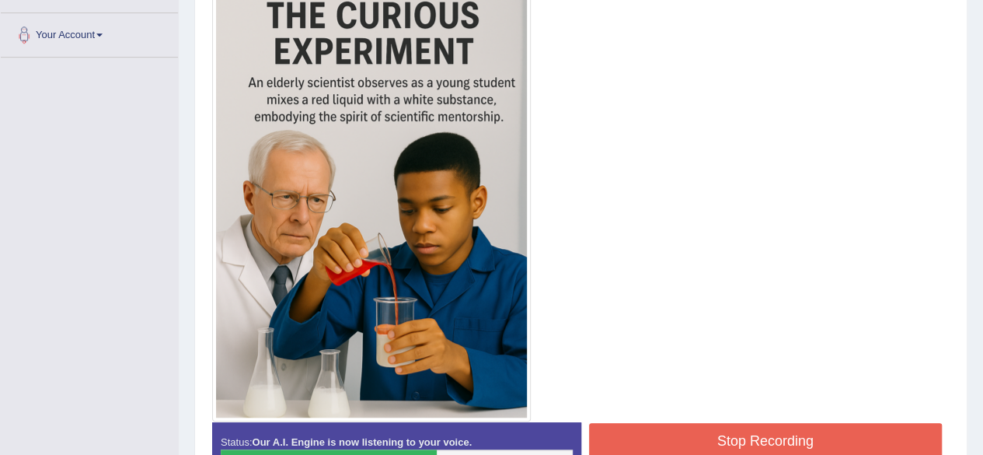
click at [742, 430] on button "Stop Recording" at bounding box center [766, 441] width 354 height 36
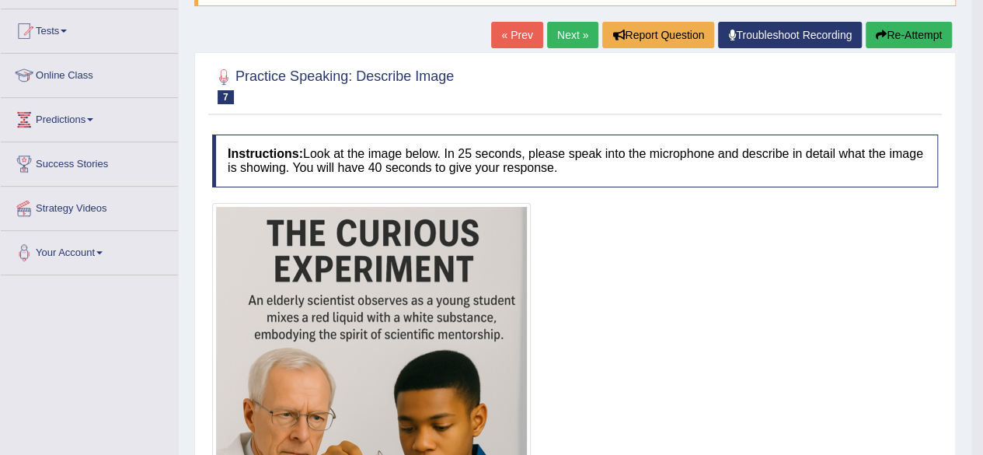
scroll to position [125, 0]
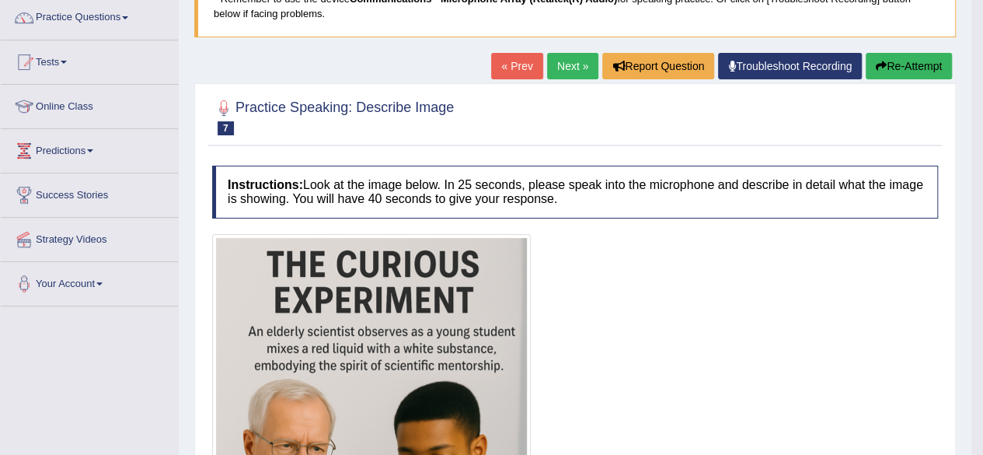
click at [522, 68] on link "« Prev" at bounding box center [516, 66] width 51 height 26
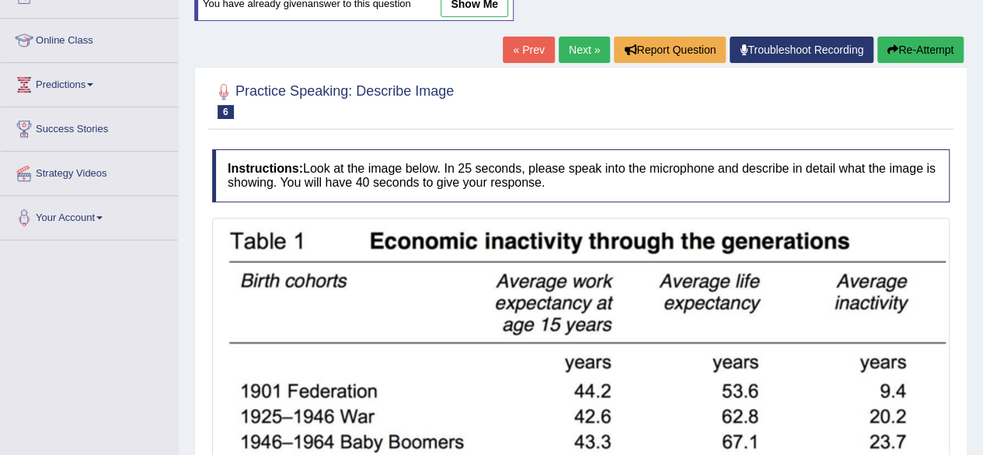
scroll to position [68, 0]
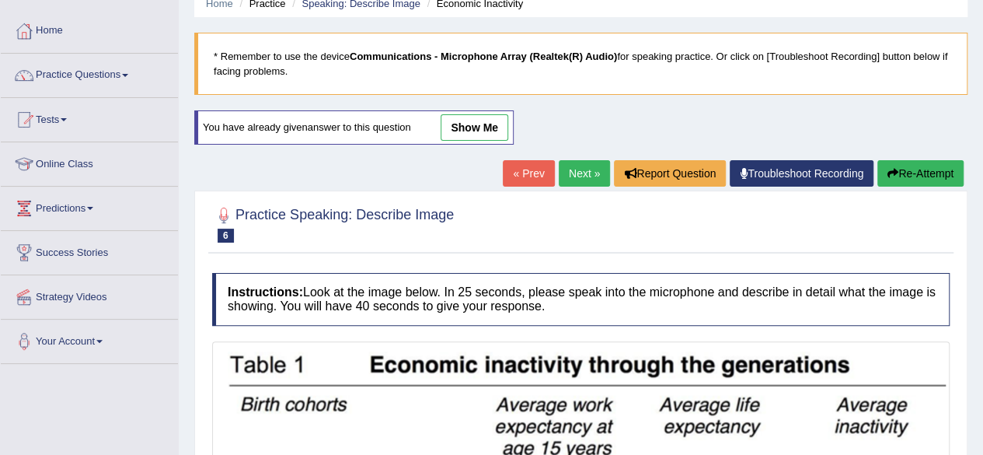
click at [467, 123] on link "show me" at bounding box center [475, 127] width 68 height 26
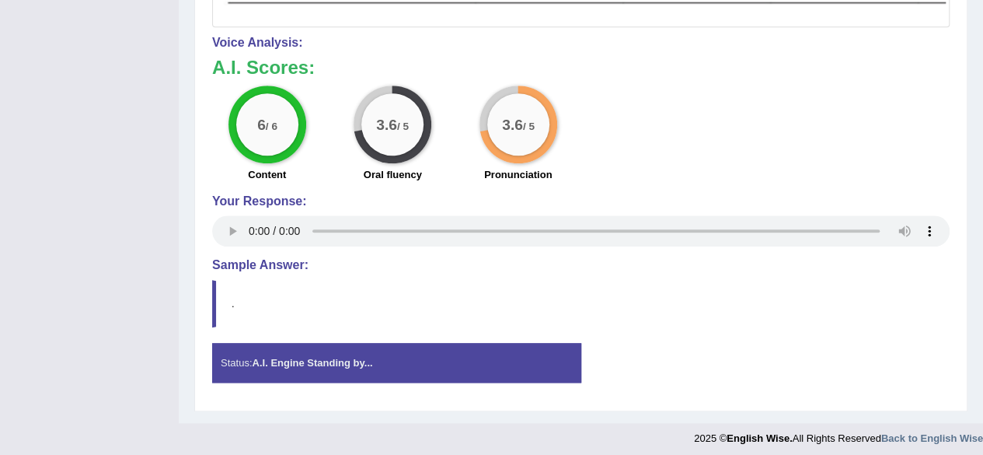
scroll to position [682, 0]
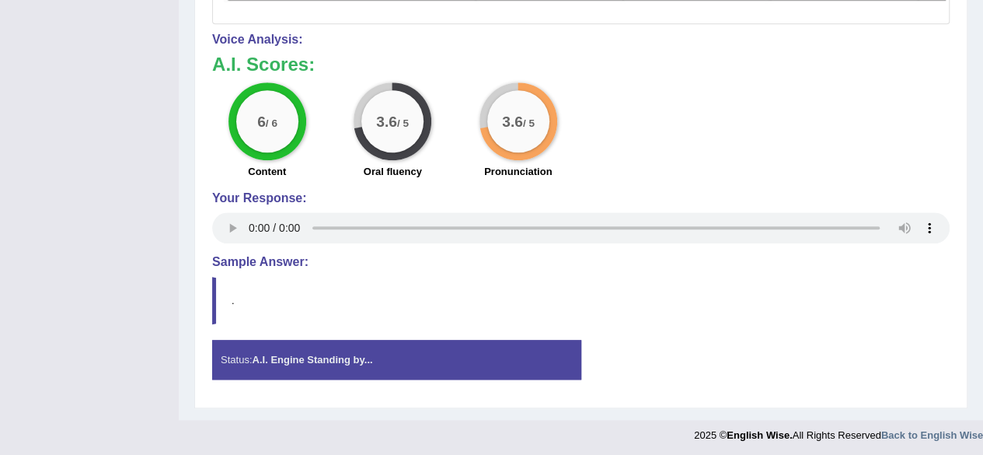
click at [718, 48] on div "Voice Analysis: A.I. Scores: 6 / 6 Content 3.6 / 5 Oral fluency 3.6 / 5 Pronunc…" at bounding box center [580, 140] width 737 height 214
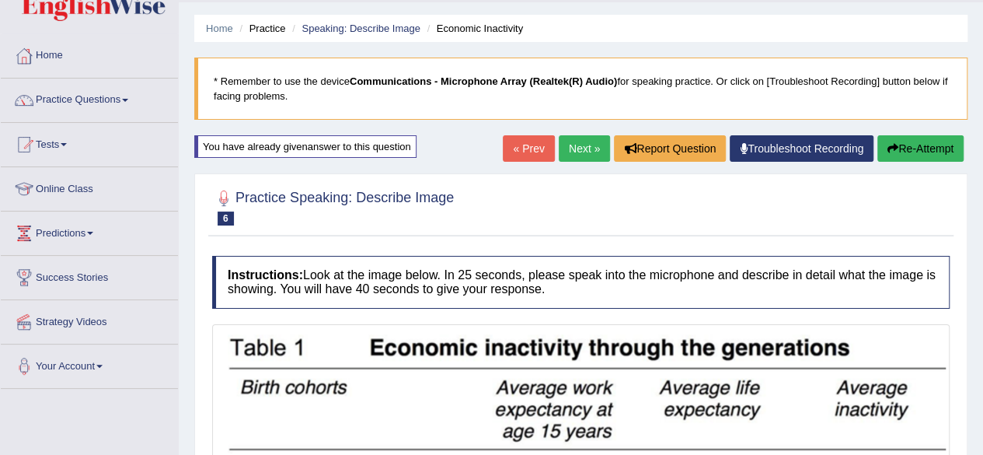
scroll to position [0, 0]
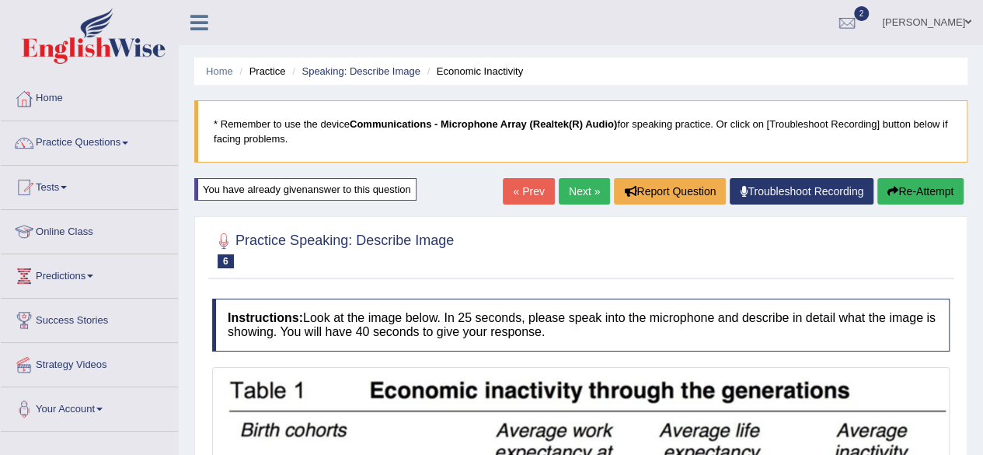
click at [44, 110] on link "Home" at bounding box center [89, 96] width 177 height 39
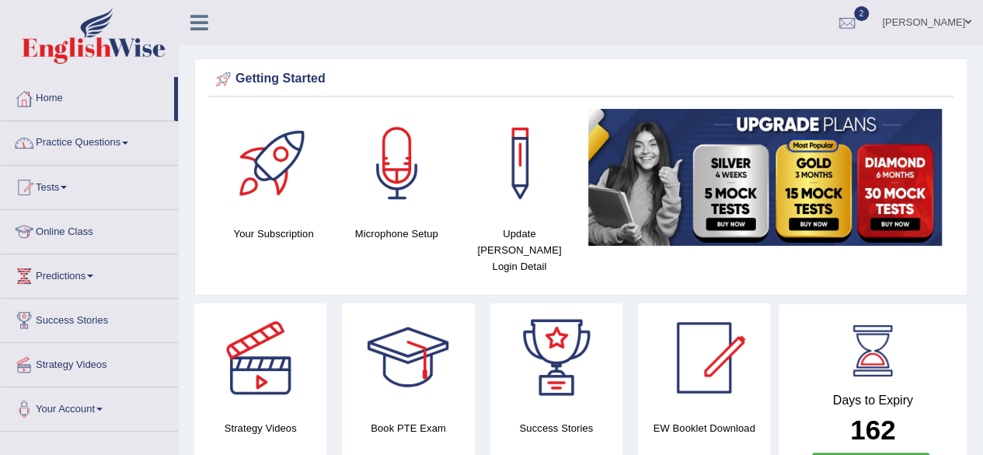
click at [80, 146] on link "Practice Questions" at bounding box center [89, 140] width 177 height 39
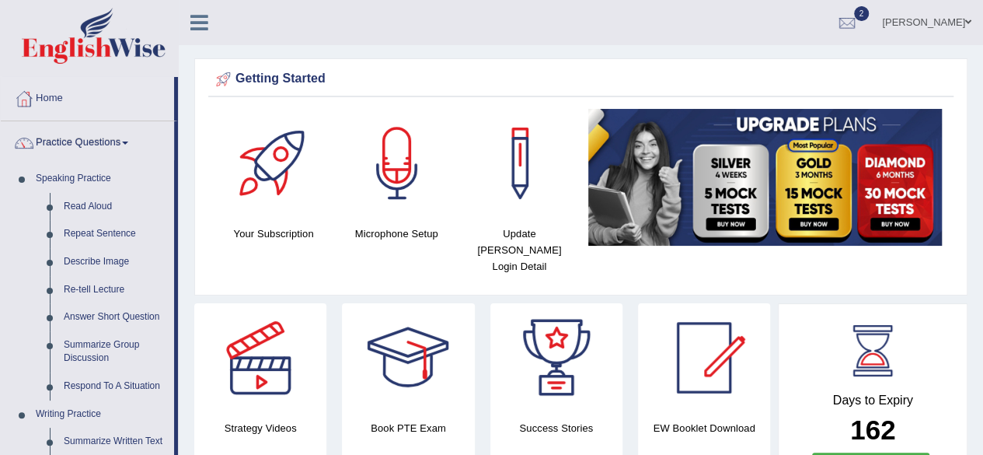
click at [158, 82] on link "Home" at bounding box center [87, 96] width 173 height 39
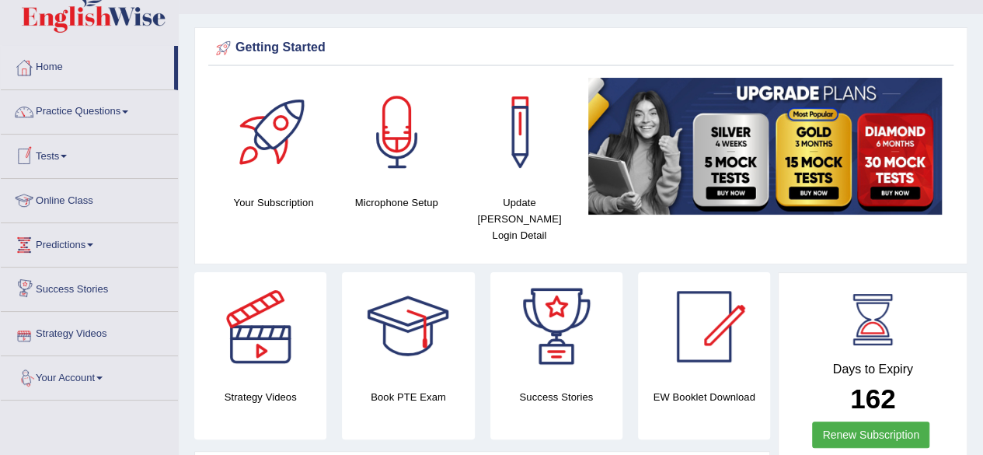
click at [95, 282] on link "Success Stories" at bounding box center [89, 286] width 177 height 39
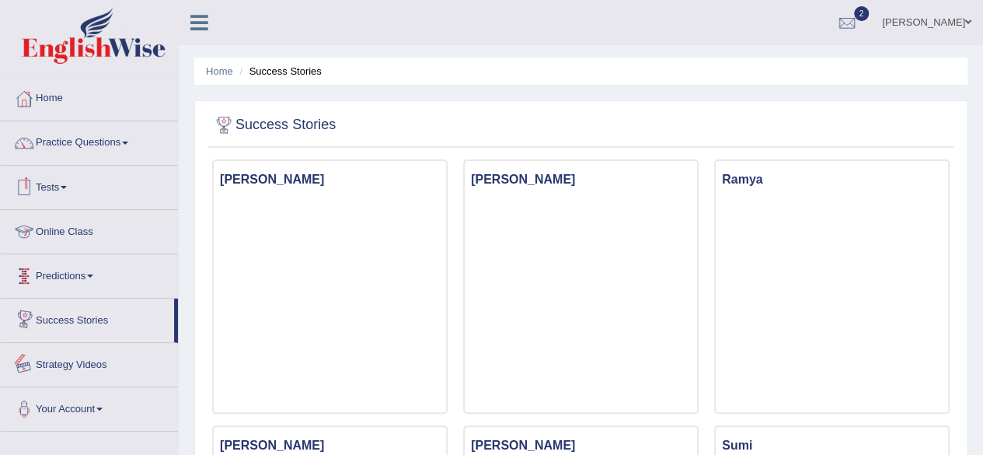
click at [85, 361] on link "Strategy Videos" at bounding box center [89, 362] width 177 height 39
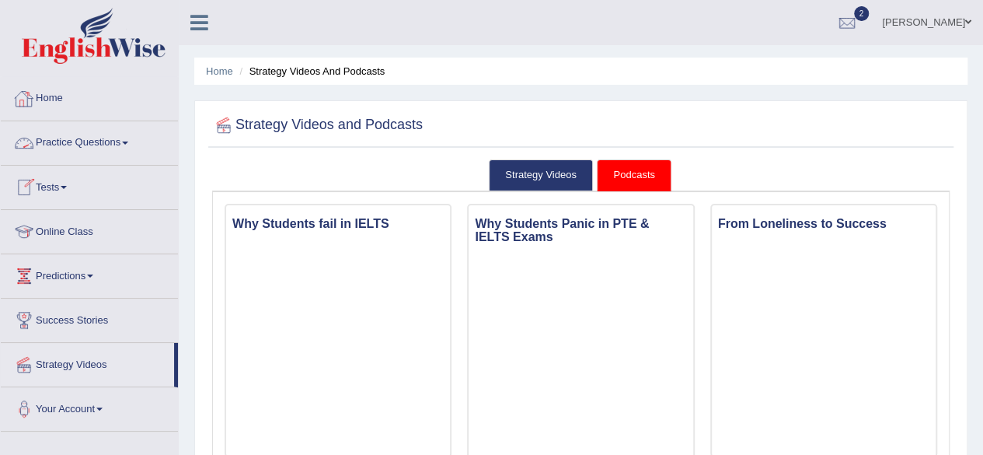
click at [53, 106] on link "Home" at bounding box center [89, 96] width 177 height 39
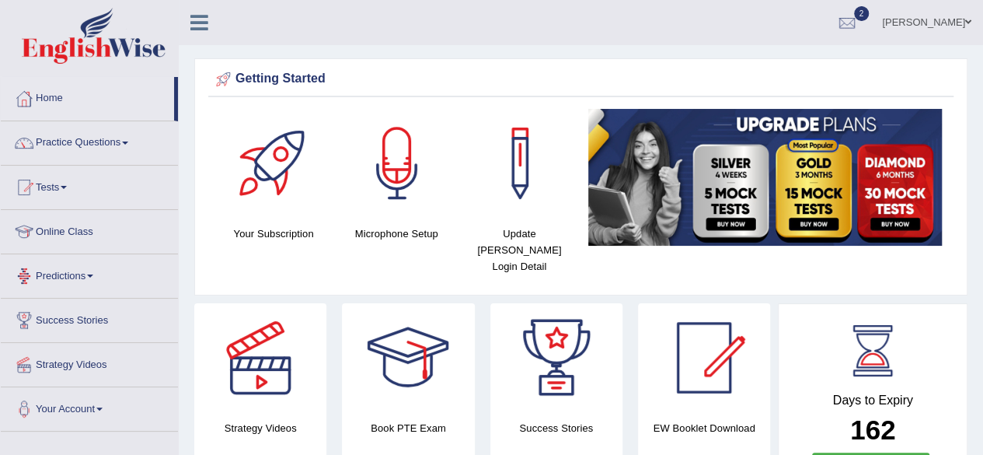
click at [103, 272] on link "Predictions" at bounding box center [89, 273] width 177 height 39
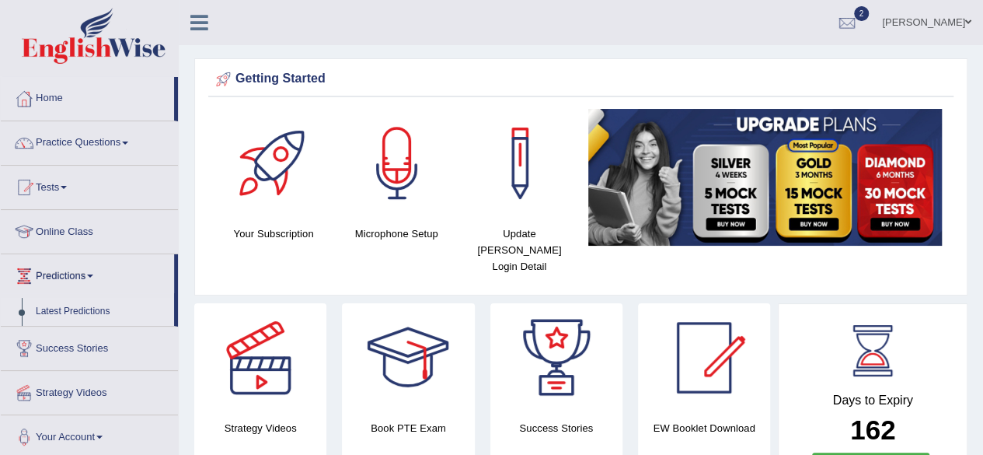
click at [96, 304] on link "Latest Predictions" at bounding box center [101, 312] width 145 height 28
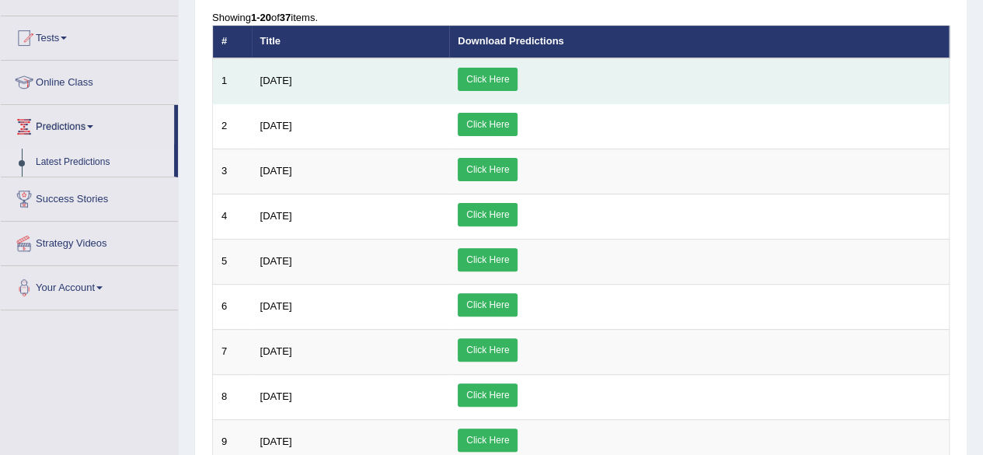
click at [517, 75] on link "Click Here" at bounding box center [488, 79] width 60 height 23
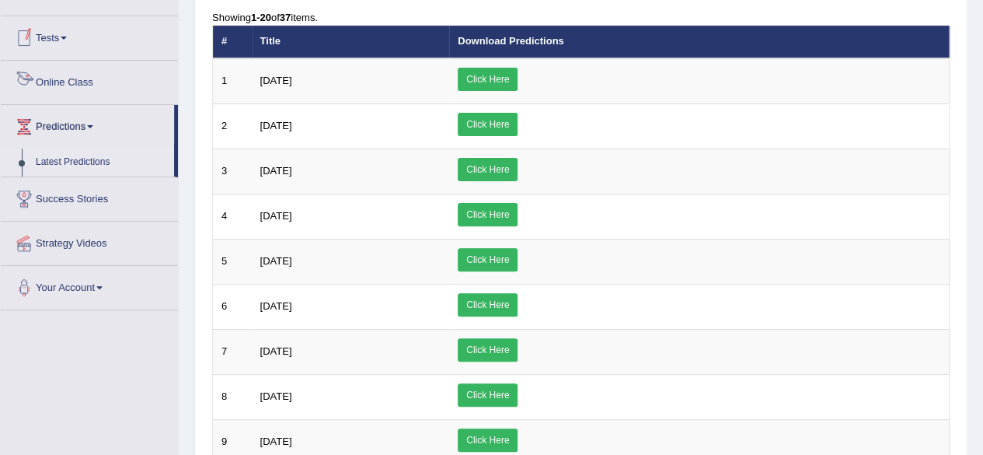
click at [94, 80] on link "Online Class" at bounding box center [89, 80] width 177 height 39
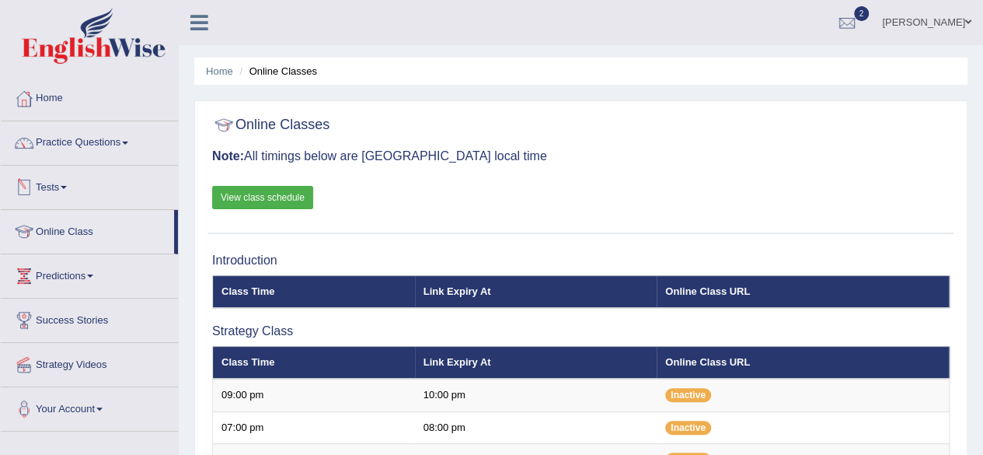
click at [553, 131] on div at bounding box center [580, 126] width 737 height 32
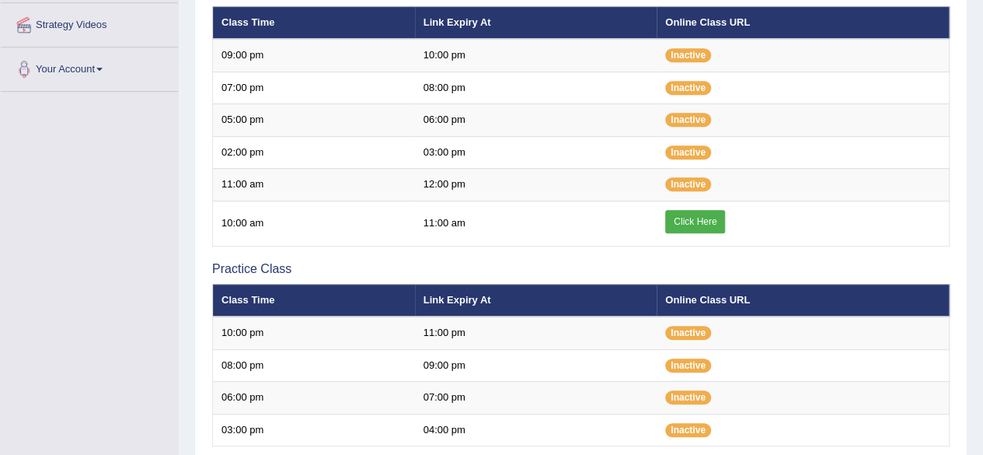
scroll to position [342, 0]
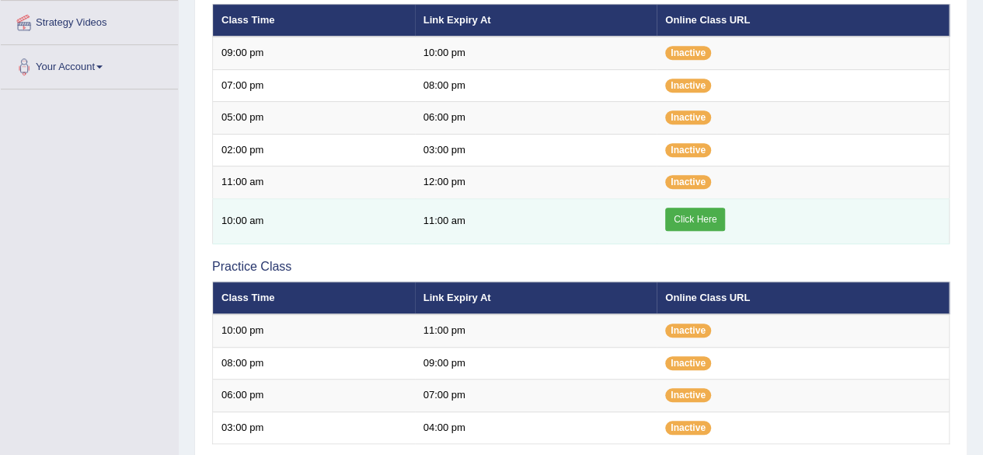
click at [695, 217] on link "Click Here" at bounding box center [695, 218] width 60 height 23
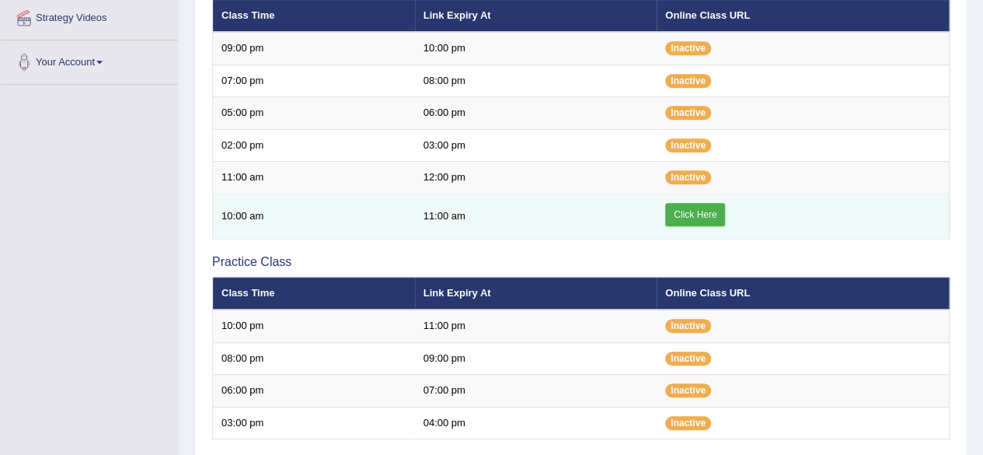
click at [692, 204] on link "Click Here" at bounding box center [695, 214] width 60 height 23
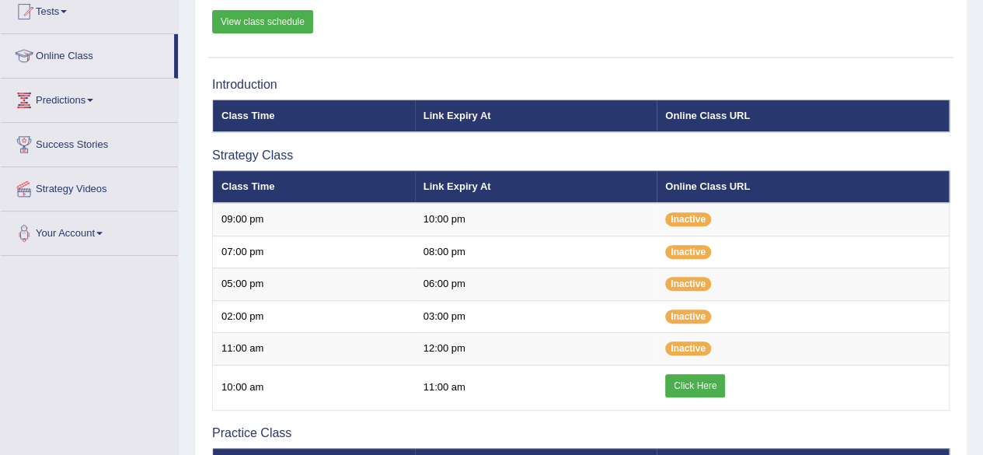
scroll to position [207, 0]
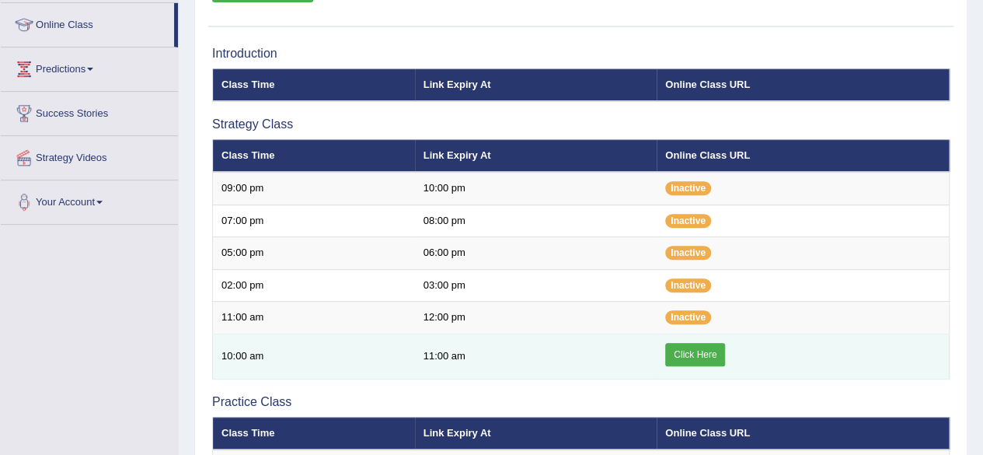
click at [692, 350] on link "Click Here" at bounding box center [695, 354] width 60 height 23
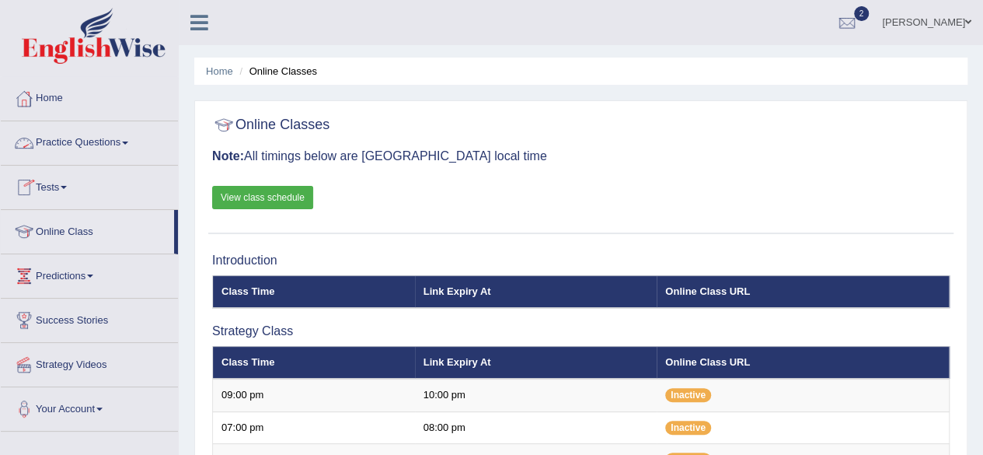
click at [109, 142] on link "Practice Questions" at bounding box center [89, 140] width 177 height 39
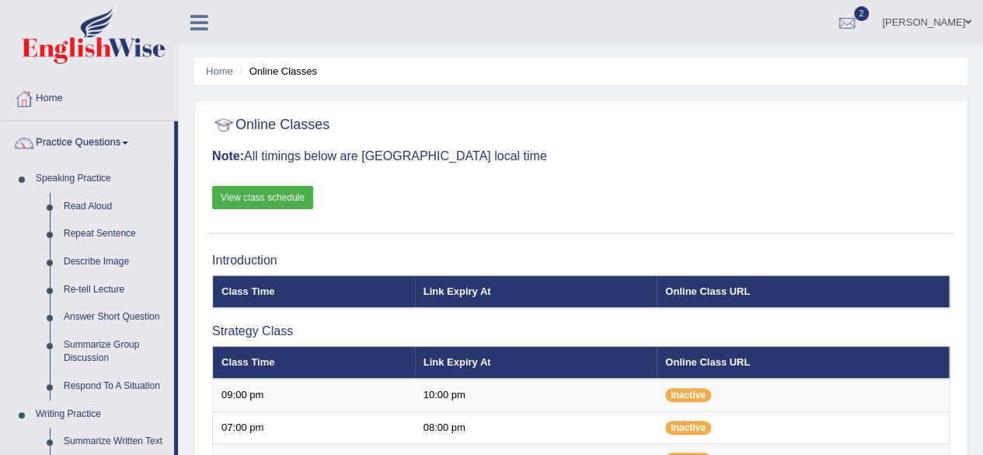
click at [109, 142] on link "Practice Questions" at bounding box center [87, 140] width 173 height 39
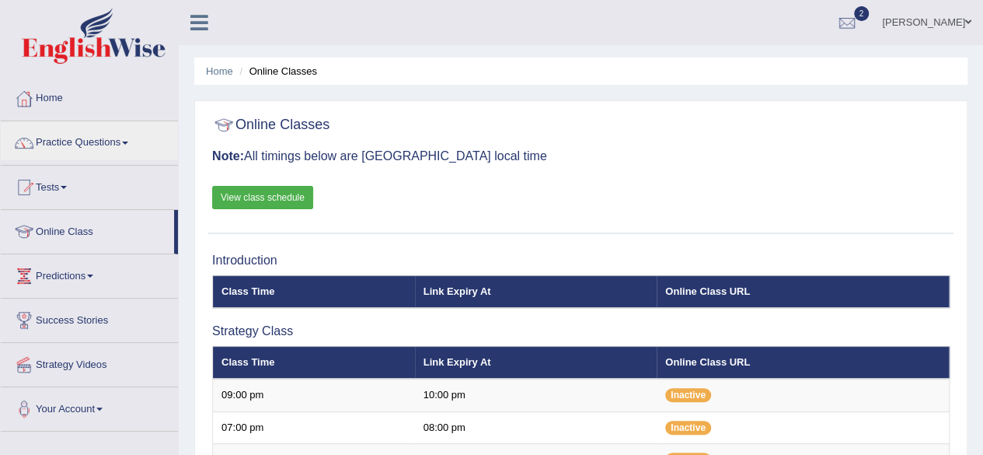
click at [90, 228] on link "Online Class" at bounding box center [87, 229] width 173 height 39
click at [559, 203] on div "Online Classes Note: All timings below are Melbourne local time View class sche…" at bounding box center [580, 171] width 745 height 125
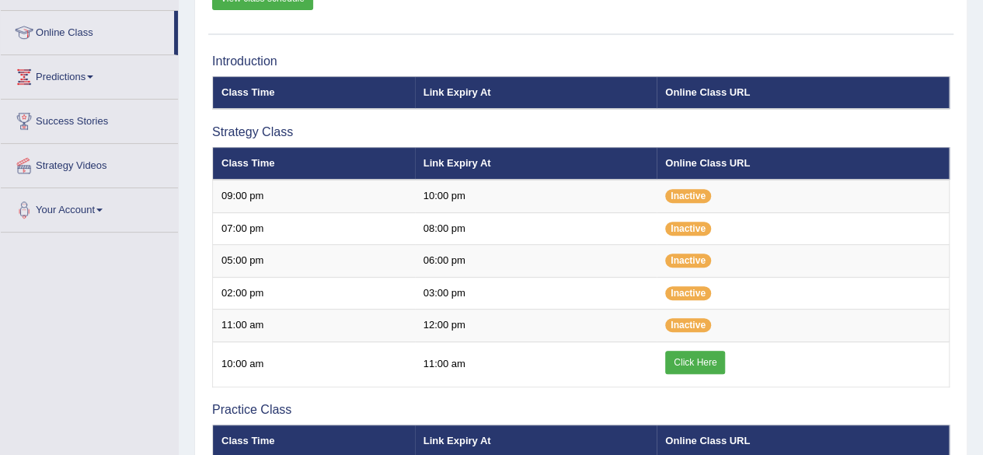
scroll to position [249, 0]
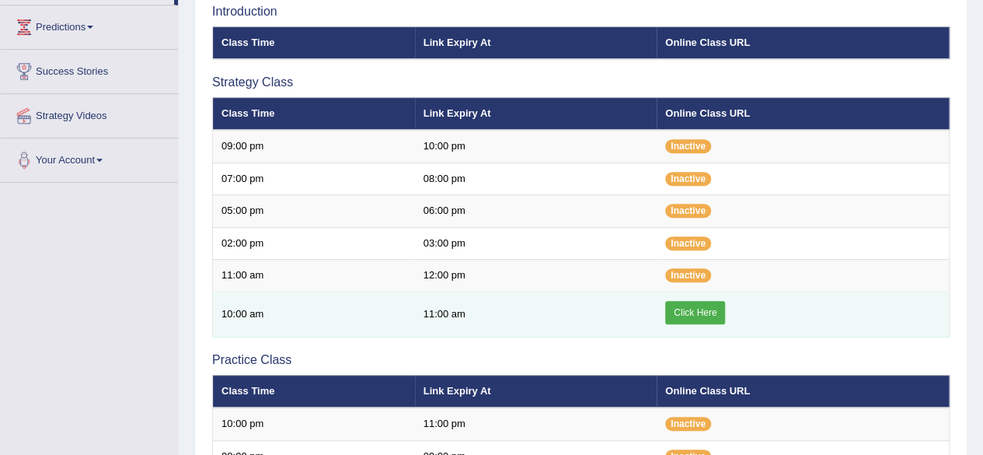
click at [694, 312] on link "Click Here" at bounding box center [695, 312] width 60 height 23
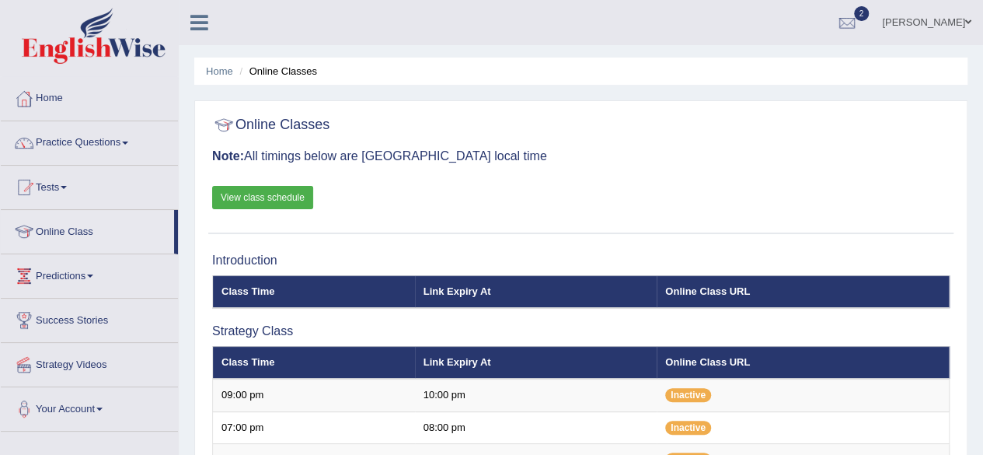
click at [288, 196] on link "View class schedule" at bounding box center [262, 197] width 101 height 23
click at [587, 131] on div at bounding box center [580, 126] width 737 height 32
click at [265, 200] on link "View class schedule" at bounding box center [262, 197] width 101 height 23
click at [570, 167] on div "Online Classes Note: All timings below are Melbourne local time View class sche…" at bounding box center [580, 171] width 745 height 125
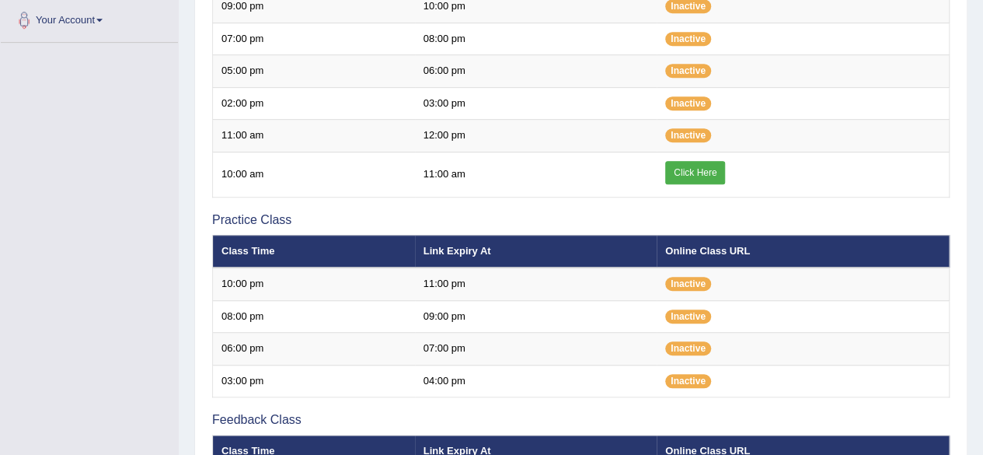
scroll to position [404, 0]
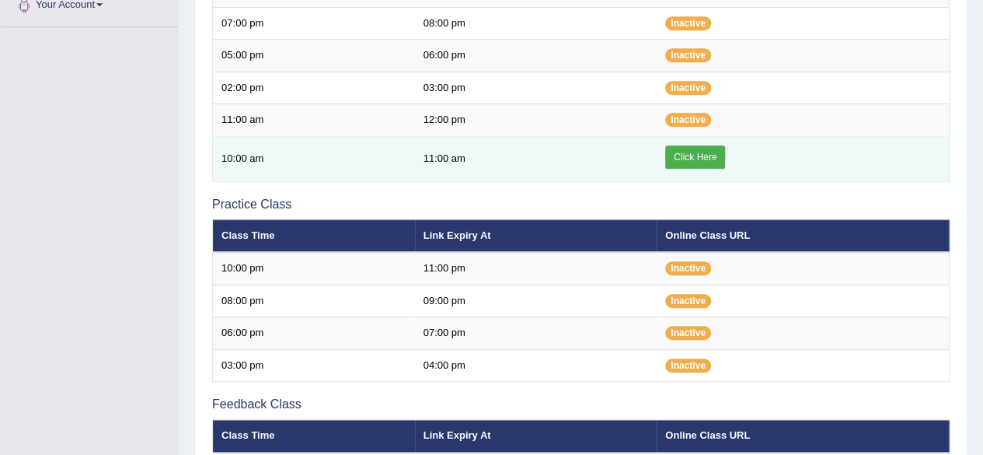
click at [703, 155] on link "Click Here" at bounding box center [695, 156] width 60 height 23
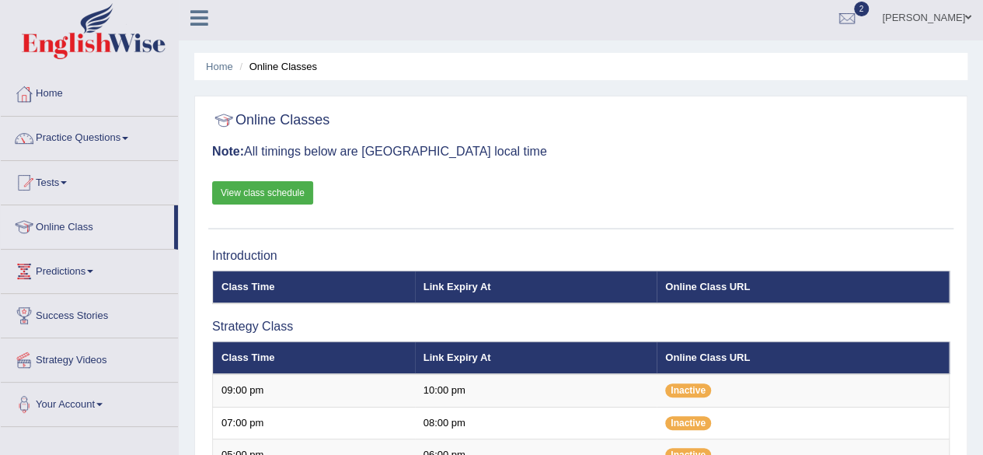
scroll to position [5, 0]
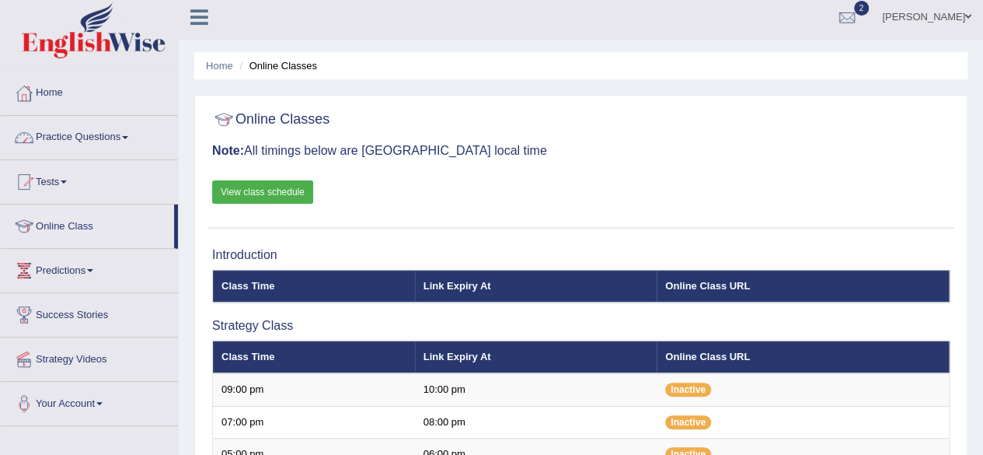
click at [112, 139] on link "Practice Questions" at bounding box center [89, 135] width 177 height 39
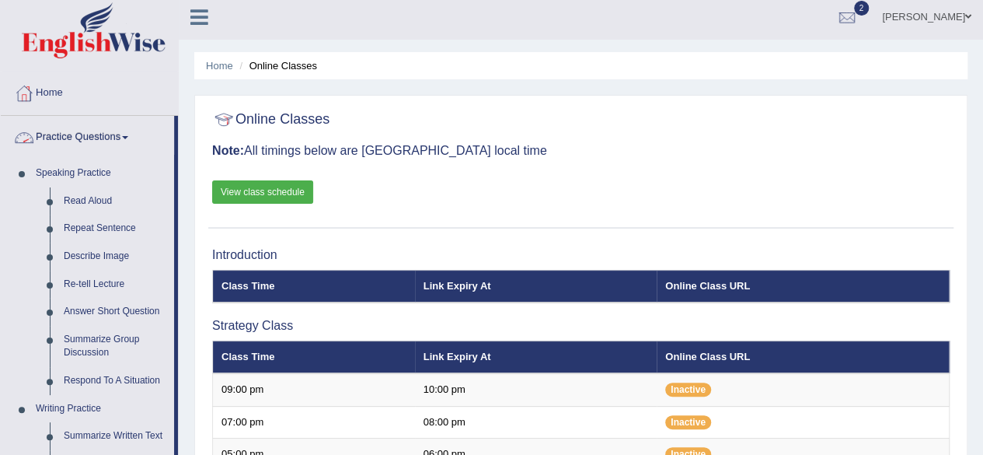
click at [121, 137] on link "Practice Questions" at bounding box center [87, 135] width 173 height 39
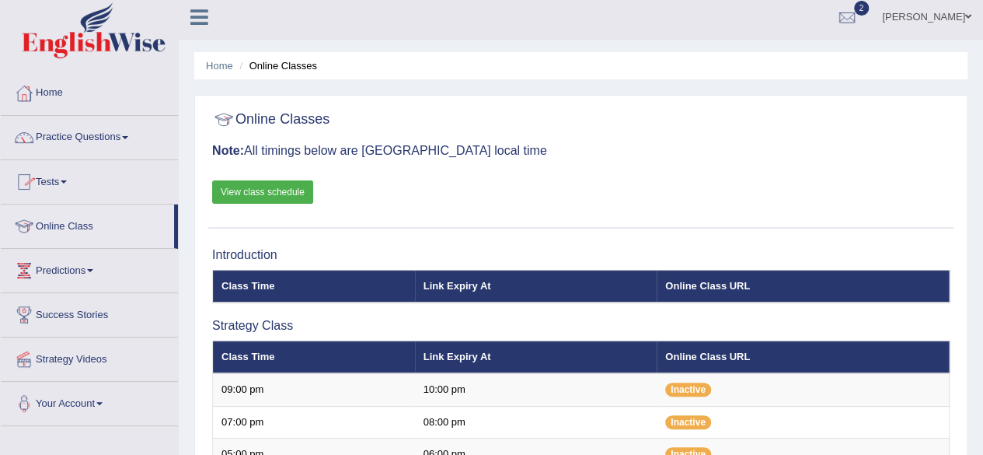
click at [81, 176] on link "Tests" at bounding box center [89, 179] width 177 height 39
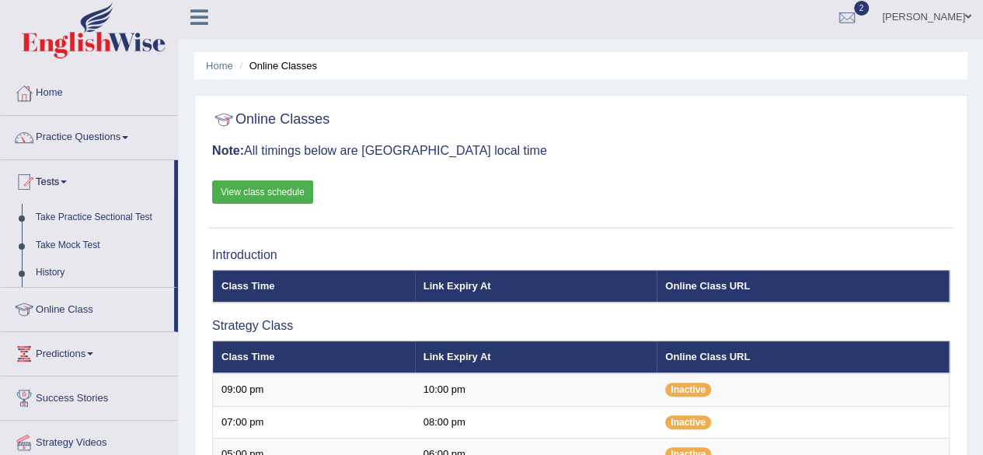
click at [84, 218] on link "Take Practice Sectional Test" at bounding box center [101, 218] width 145 height 28
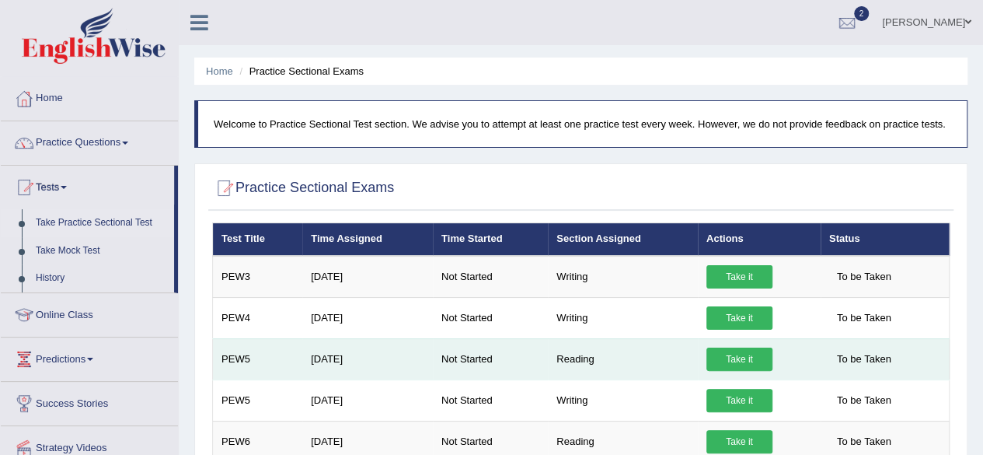
click at [740, 357] on link "Take it" at bounding box center [739, 358] width 66 height 23
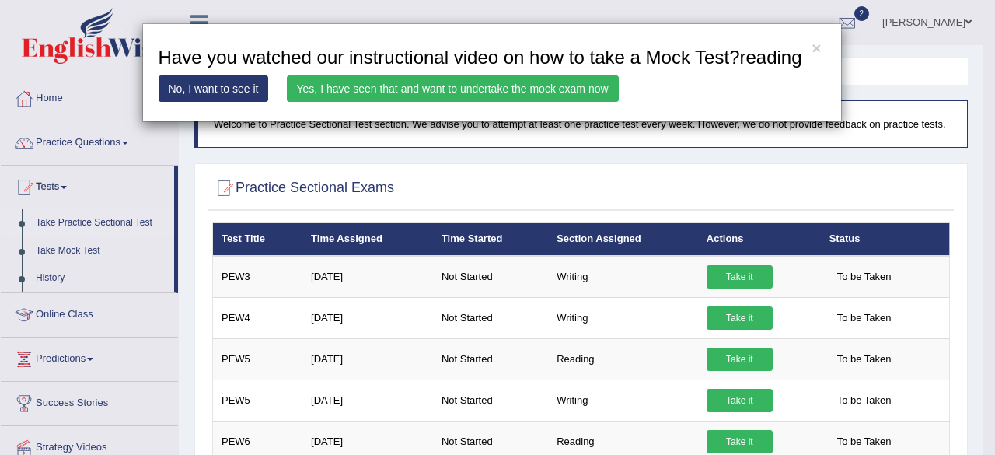
click at [489, 88] on link "Yes, I have seen that and want to undertake the mock exam now" at bounding box center [453, 88] width 332 height 26
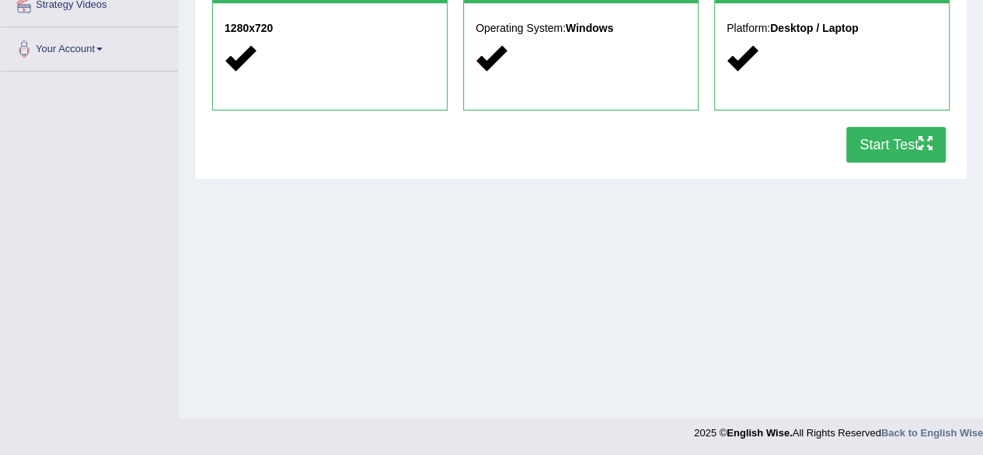
scroll to position [361, 0]
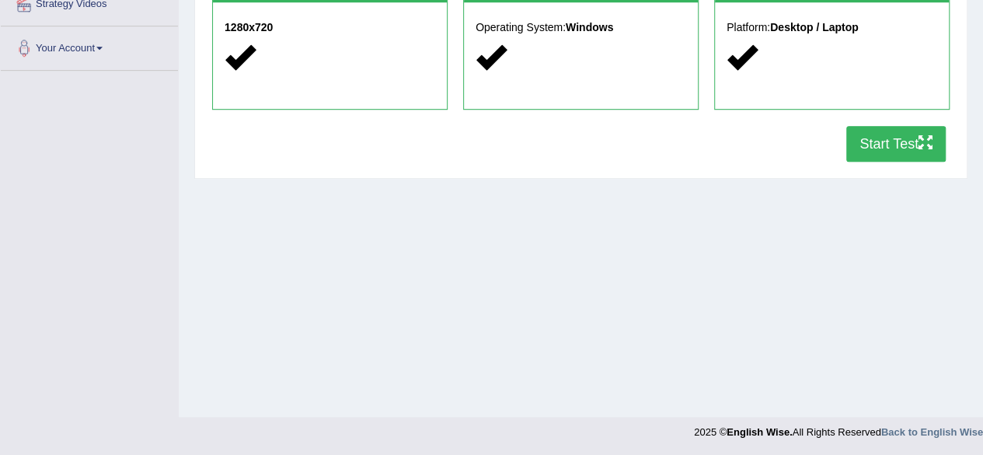
click at [861, 145] on button "Start Test" at bounding box center [895, 144] width 99 height 36
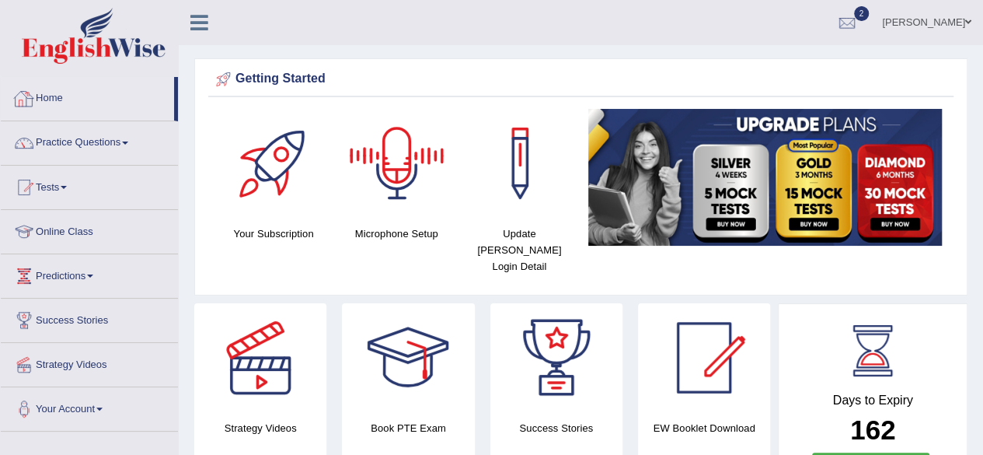
click at [51, 92] on link "Home" at bounding box center [87, 96] width 173 height 39
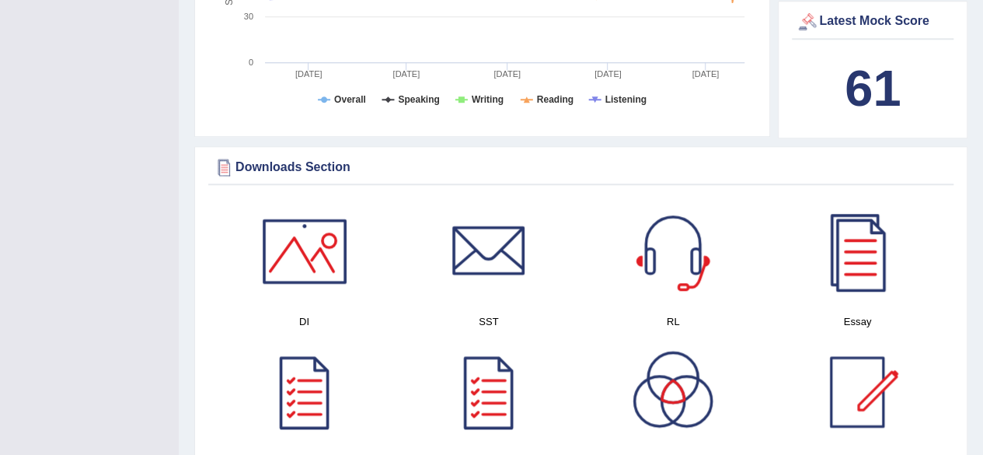
scroll to position [787, 0]
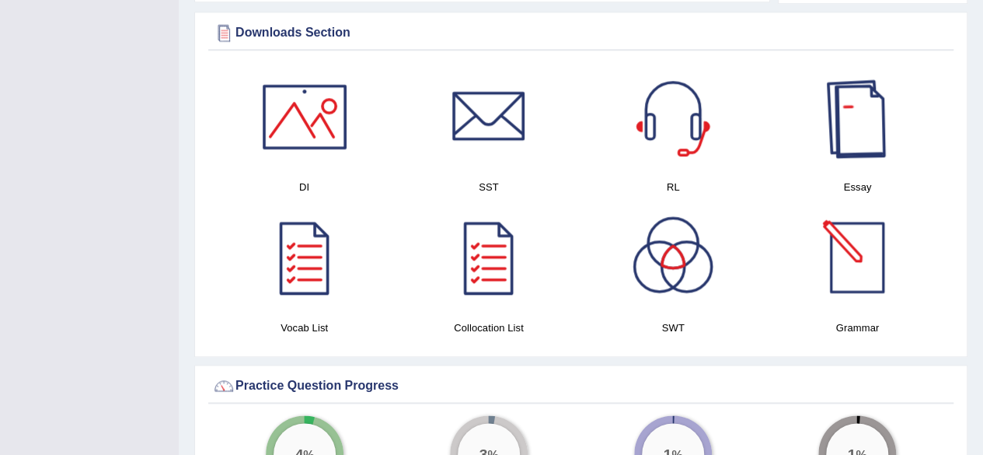
click at [855, 89] on div at bounding box center [857, 116] width 109 height 109
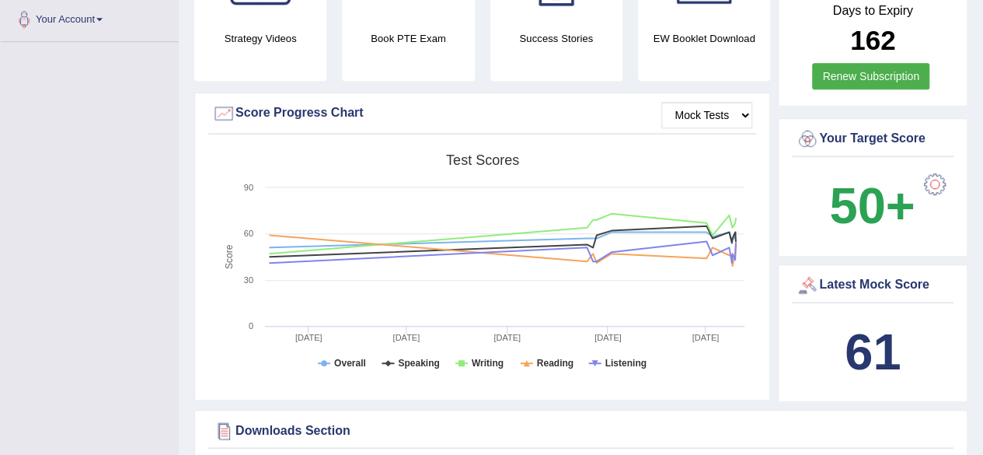
scroll to position [0, 0]
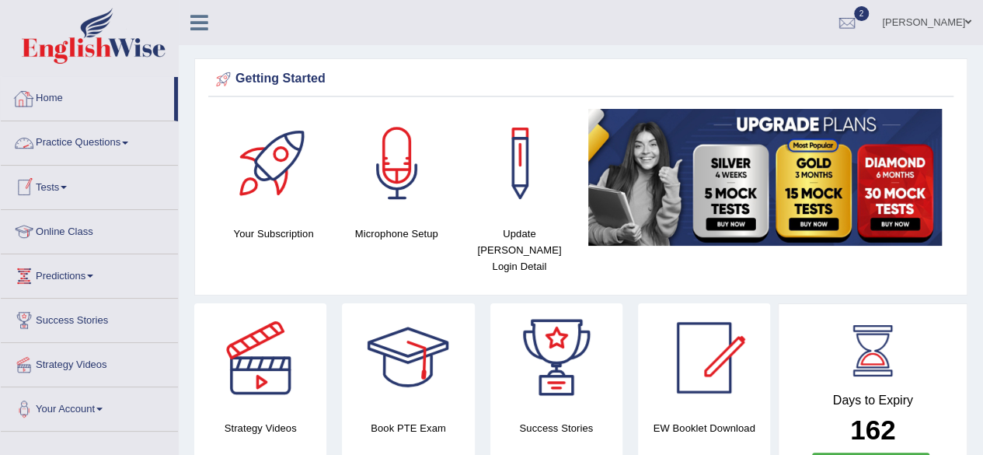
click at [40, 103] on link "Home" at bounding box center [87, 96] width 173 height 39
click at [104, 156] on link "Practice Questions" at bounding box center [89, 140] width 177 height 39
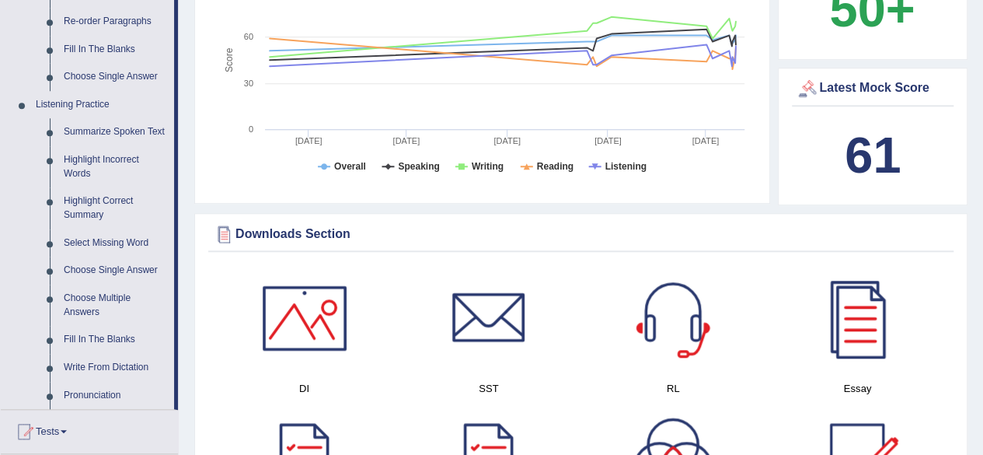
scroll to position [591, 0]
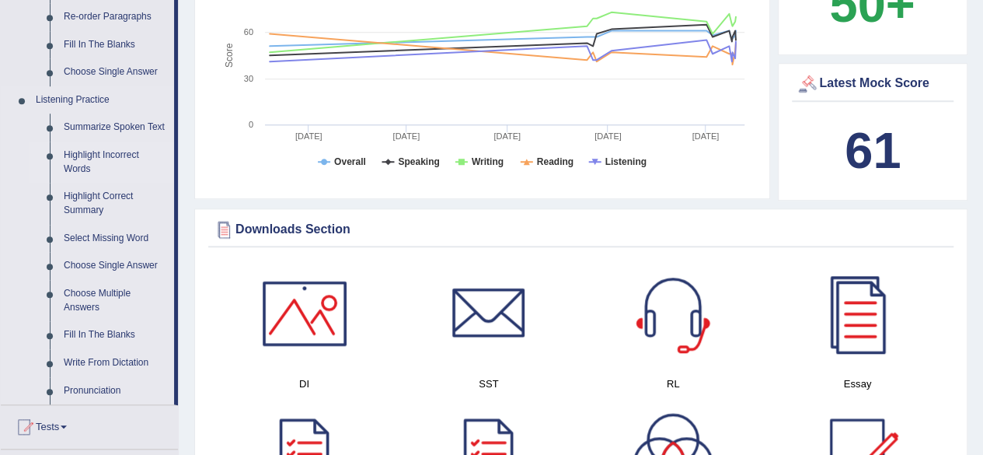
click at [97, 150] on link "Highlight Incorrect Words" at bounding box center [115, 161] width 117 height 41
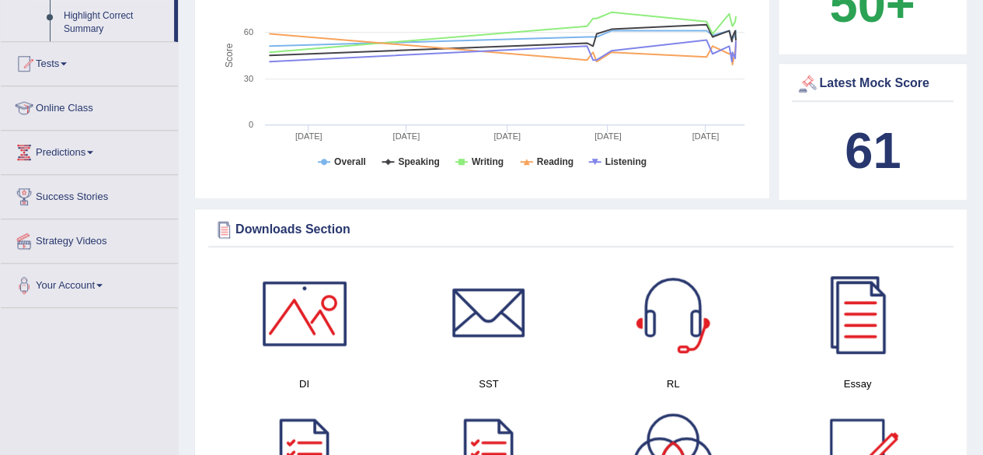
scroll to position [202, 0]
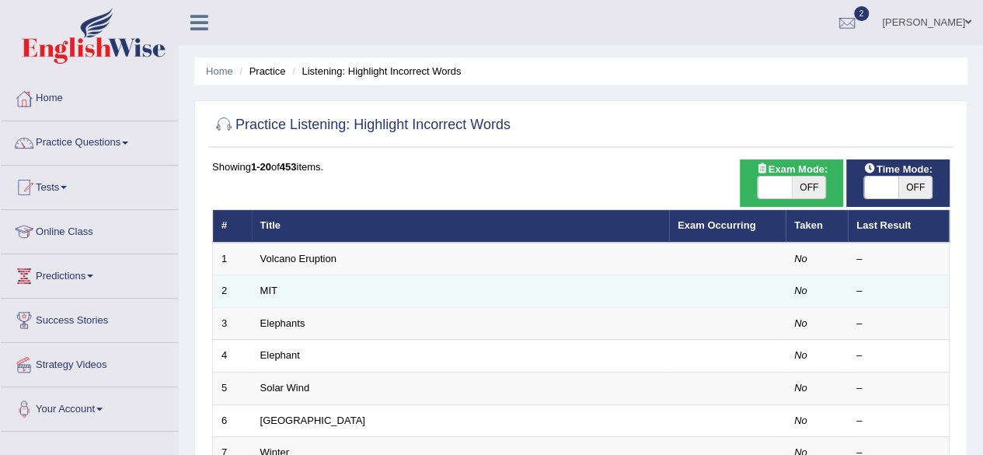
click at [354, 289] on td "MIT" at bounding box center [460, 291] width 417 height 33
click at [277, 292] on link "MIT" at bounding box center [268, 290] width 17 height 12
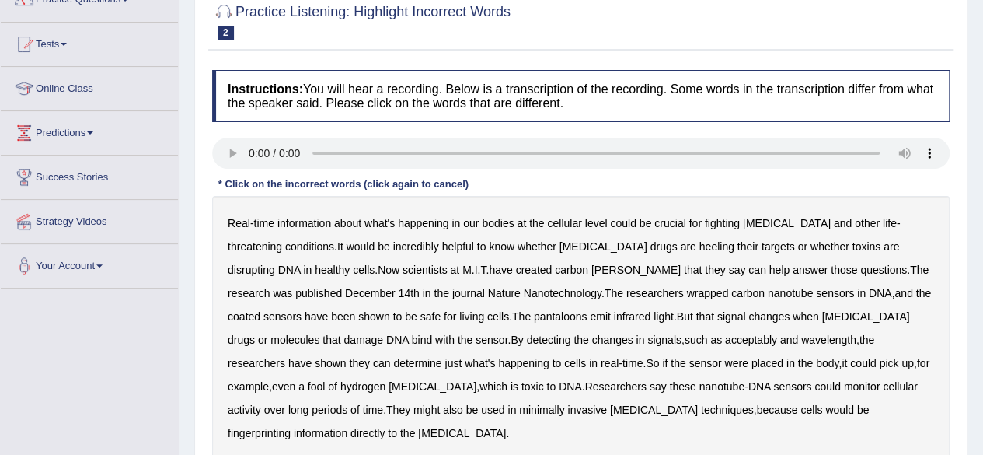
scroll to position [155, 0]
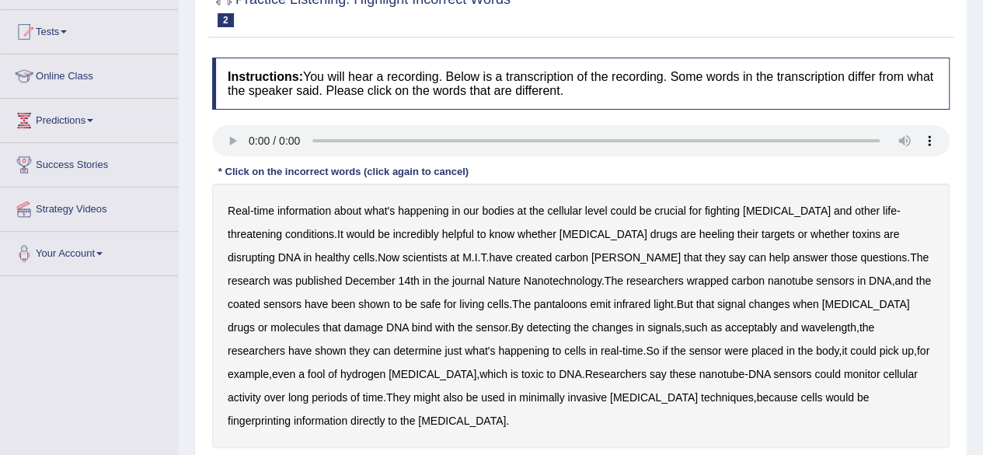
click at [699, 232] on b "heeling" at bounding box center [716, 234] width 35 height 12
click at [591, 252] on b "[PERSON_NAME]" at bounding box center [635, 257] width 89 height 12
click at [534, 298] on b "pantaloons" at bounding box center [561, 304] width 54 height 12
click at [717, 303] on b "signal" at bounding box center [731, 304] width 29 height 12
click at [725, 329] on b "acceptably" at bounding box center [751, 327] width 52 height 12
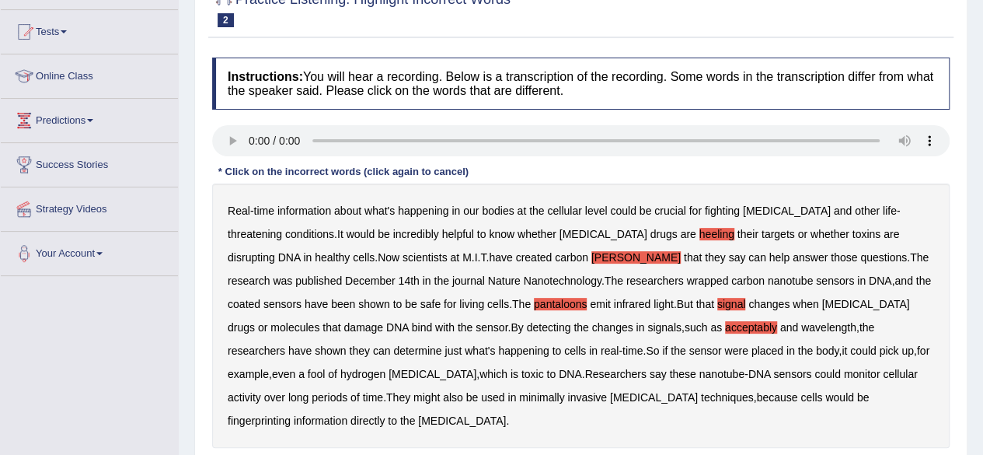
click at [326, 368] on b "fool" at bounding box center [317, 374] width 18 height 12
click at [291, 414] on b "fingerprinting" at bounding box center [259, 420] width 63 height 12
click at [822, 391] on div "Real - time information about what's happening in our bodies at the cellular le…" at bounding box center [580, 315] width 737 height 264
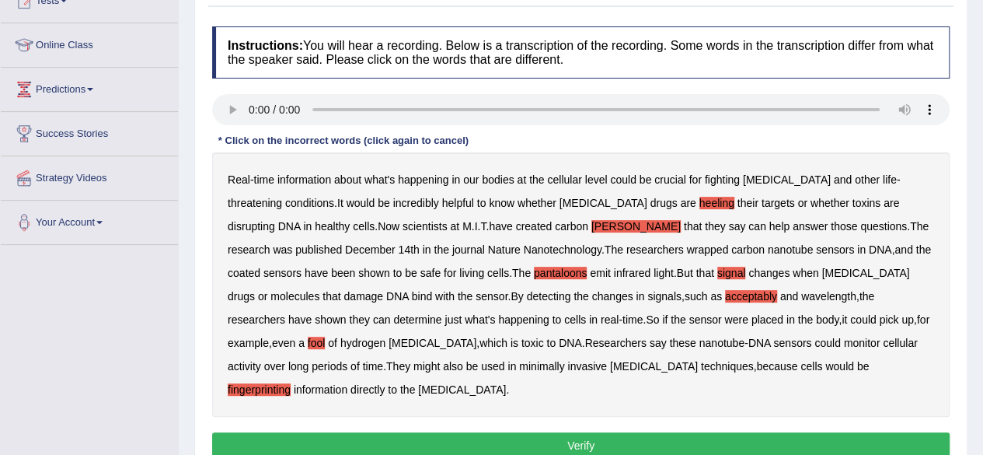
scroll to position [249, 0]
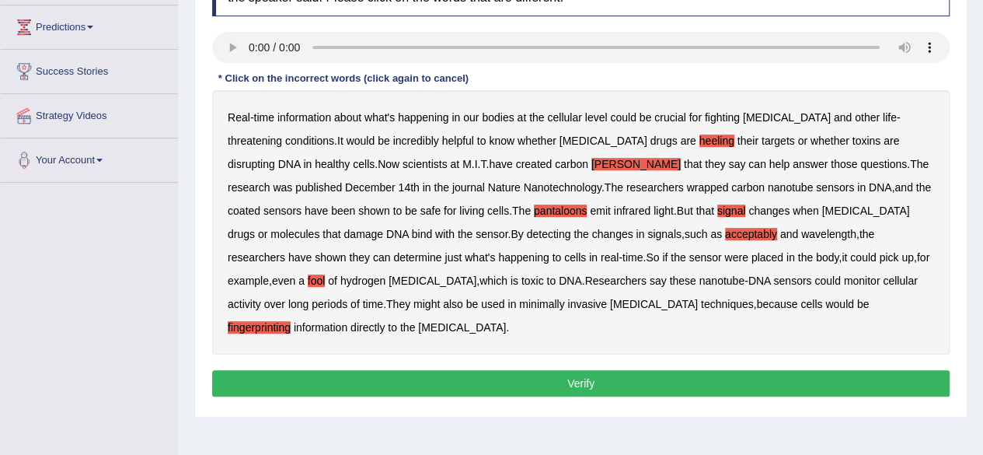
click at [821, 370] on button "Verify" at bounding box center [580, 383] width 737 height 26
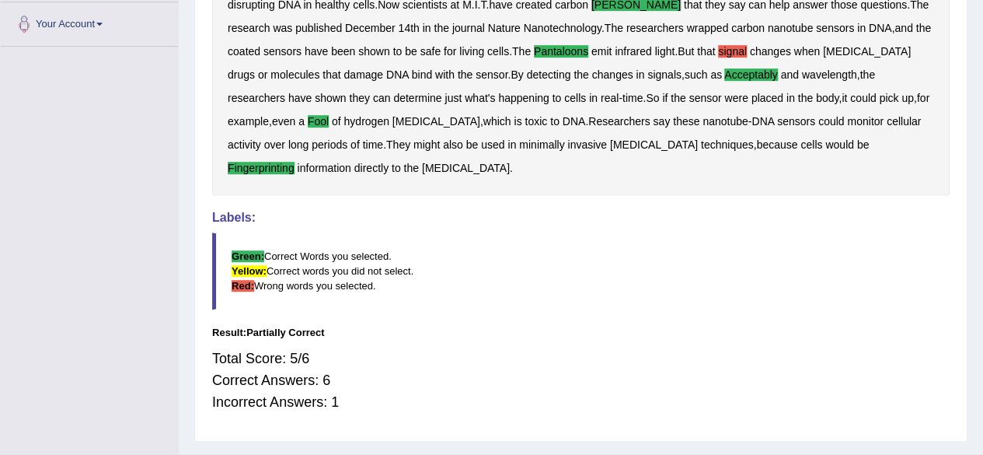
scroll to position [396, 0]
